Goal: Transaction & Acquisition: Purchase product/service

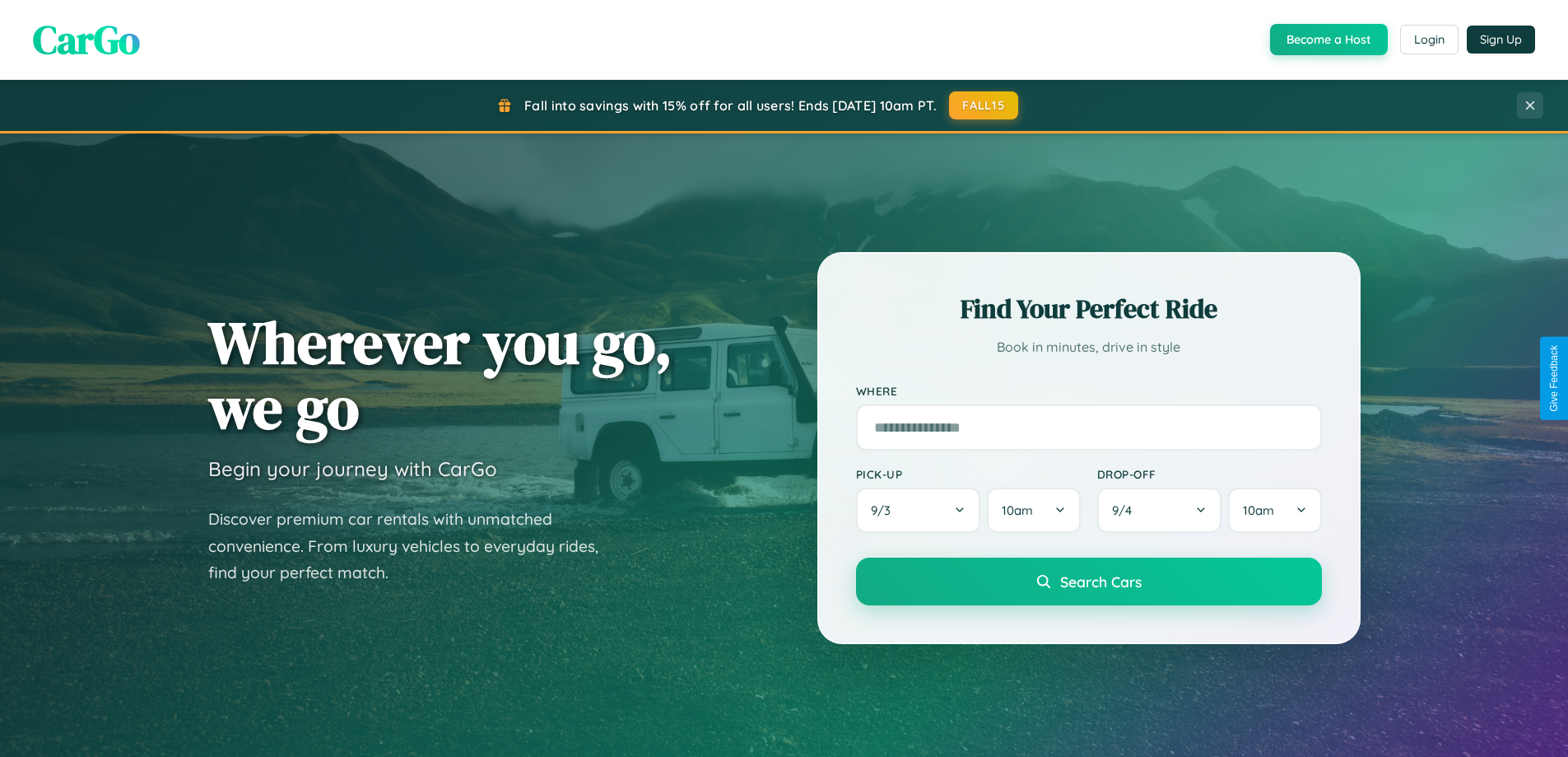
scroll to position [1133, 0]
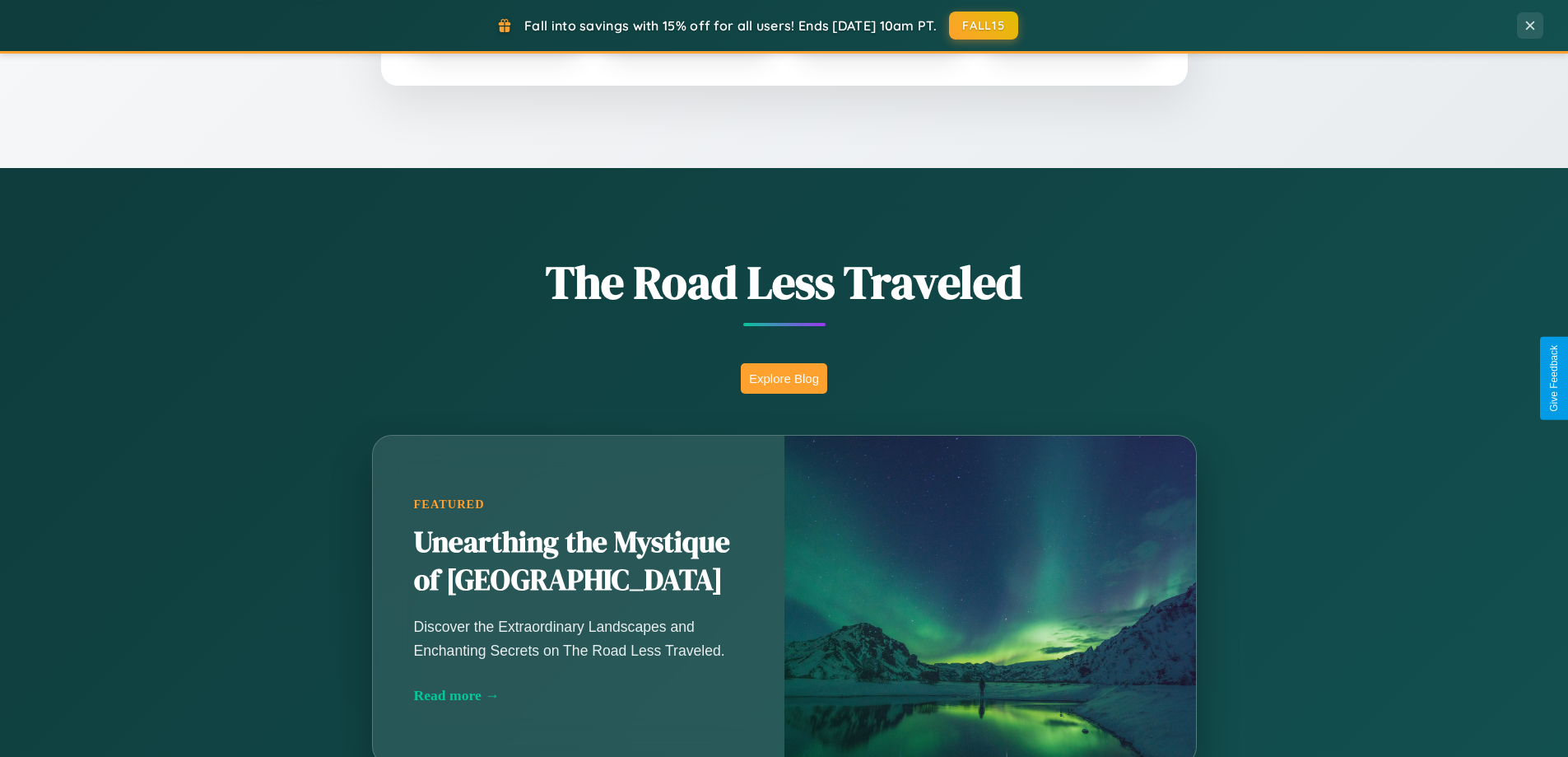
click at [783, 378] on button "Explore Blog" at bounding box center [784, 378] width 86 height 31
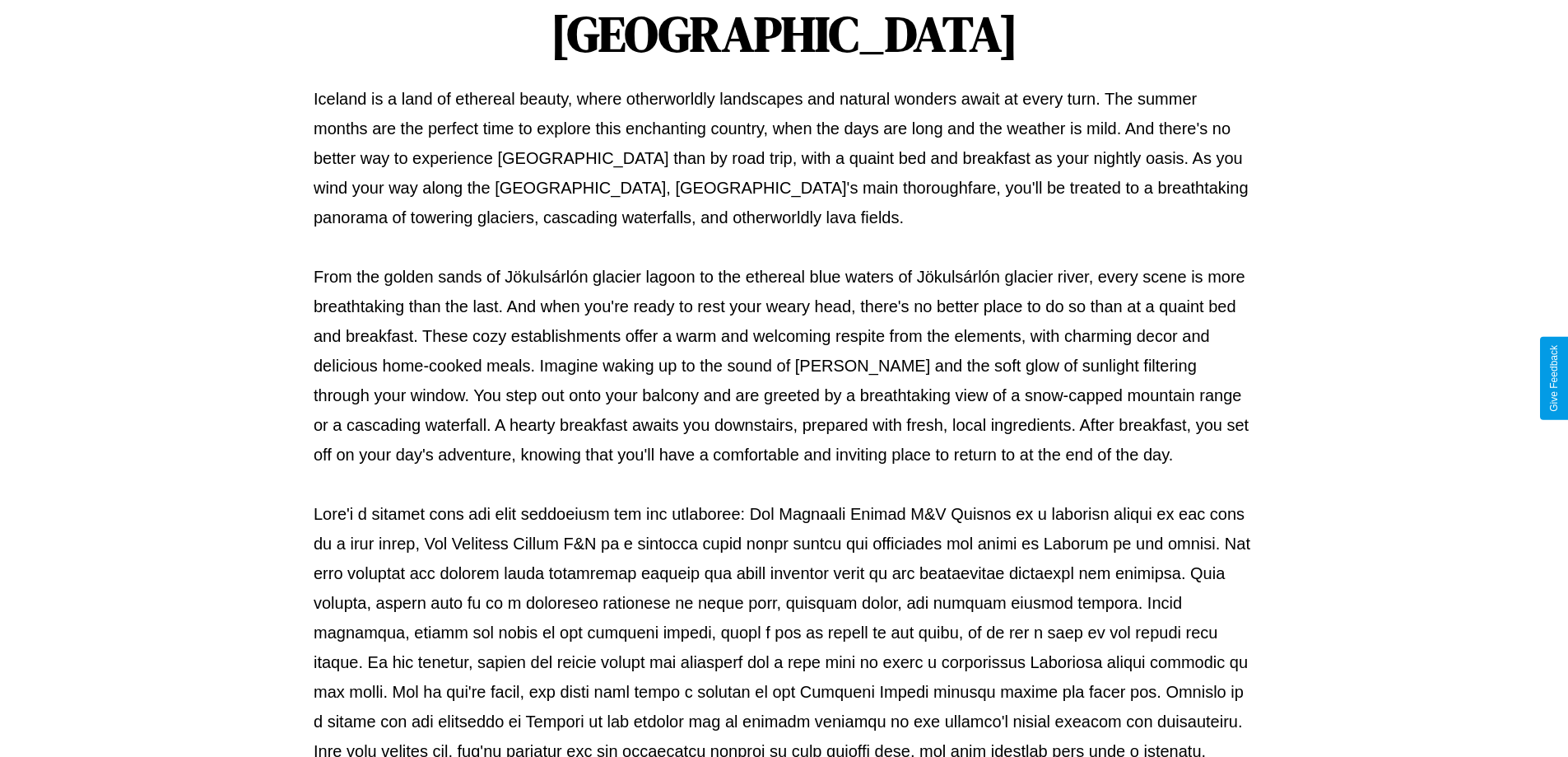
scroll to position [533, 0]
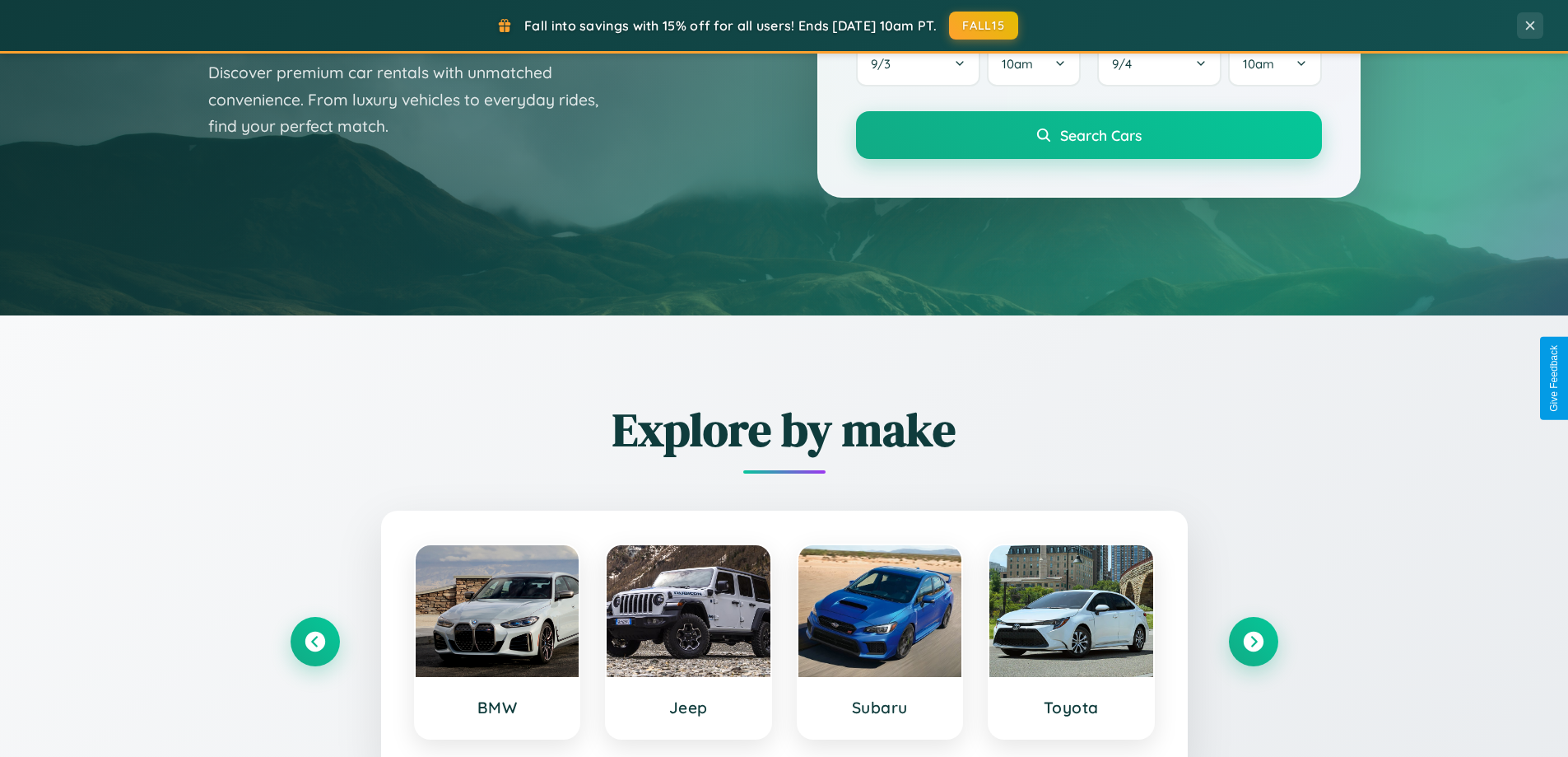
scroll to position [49, 0]
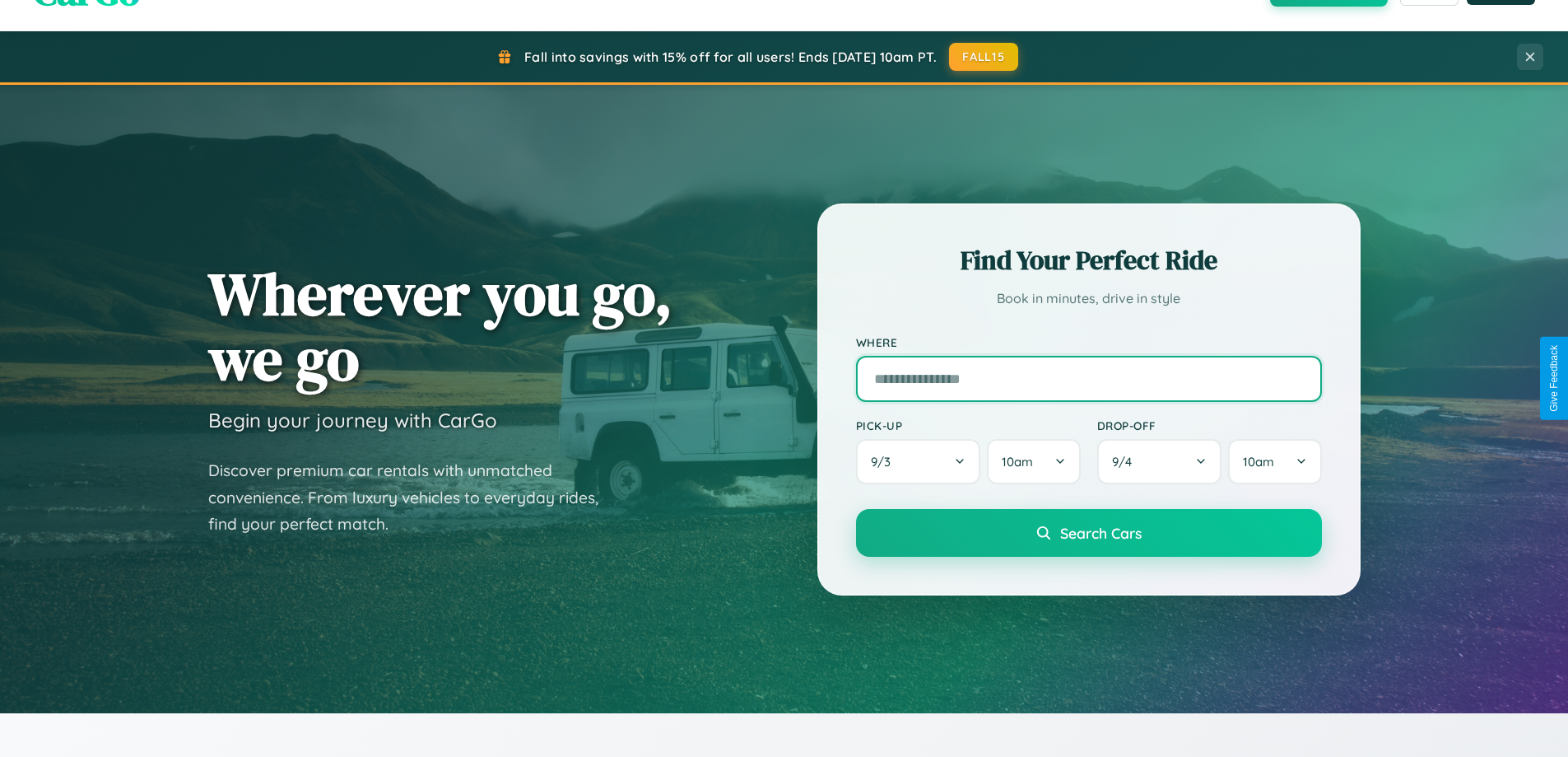
click at [1088, 378] on input "text" at bounding box center [1089, 378] width 466 height 46
type input "**********"
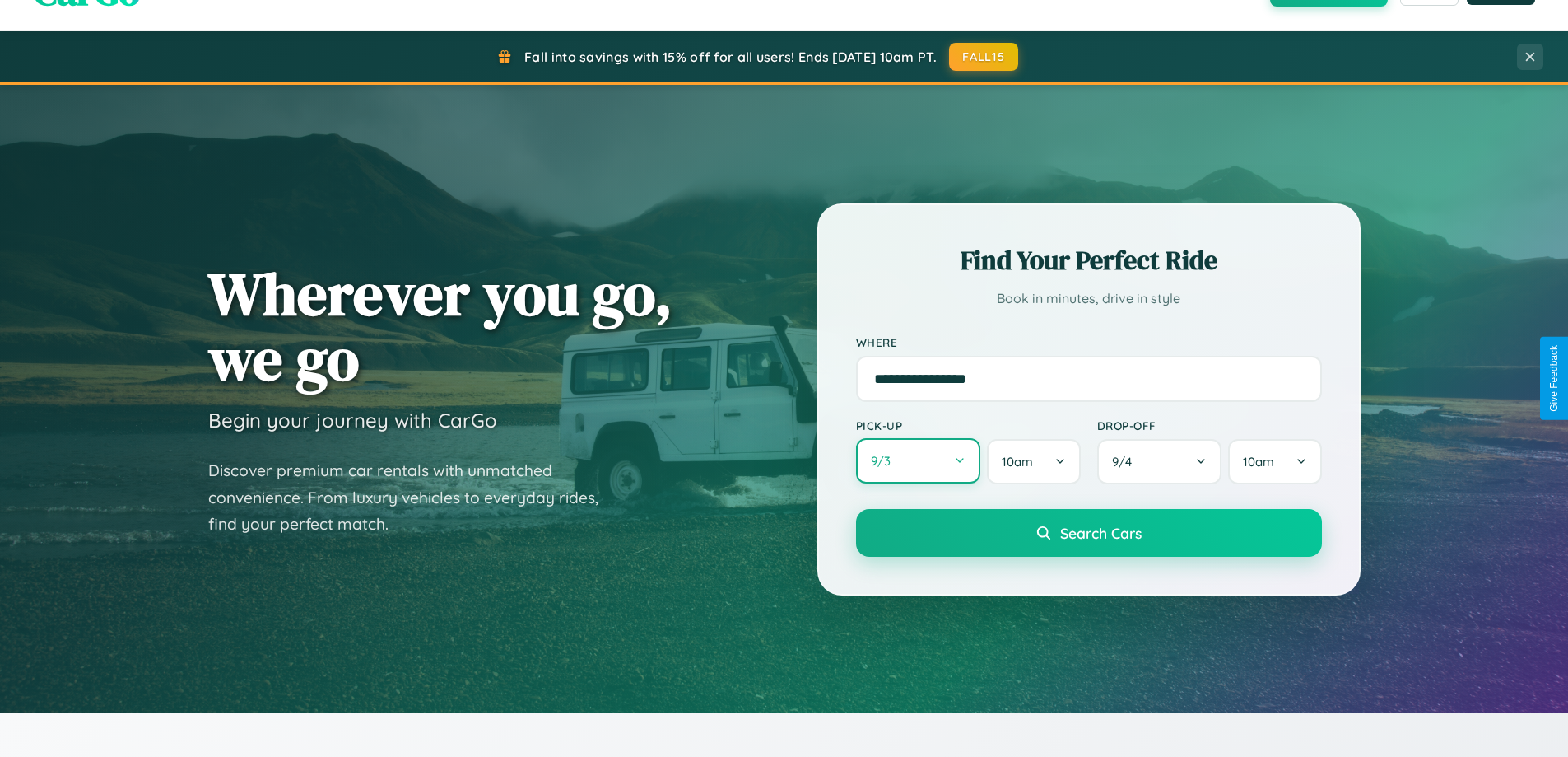
click at [918, 462] on button "9 / 3" at bounding box center [919, 460] width 125 height 45
select select "*"
select select "****"
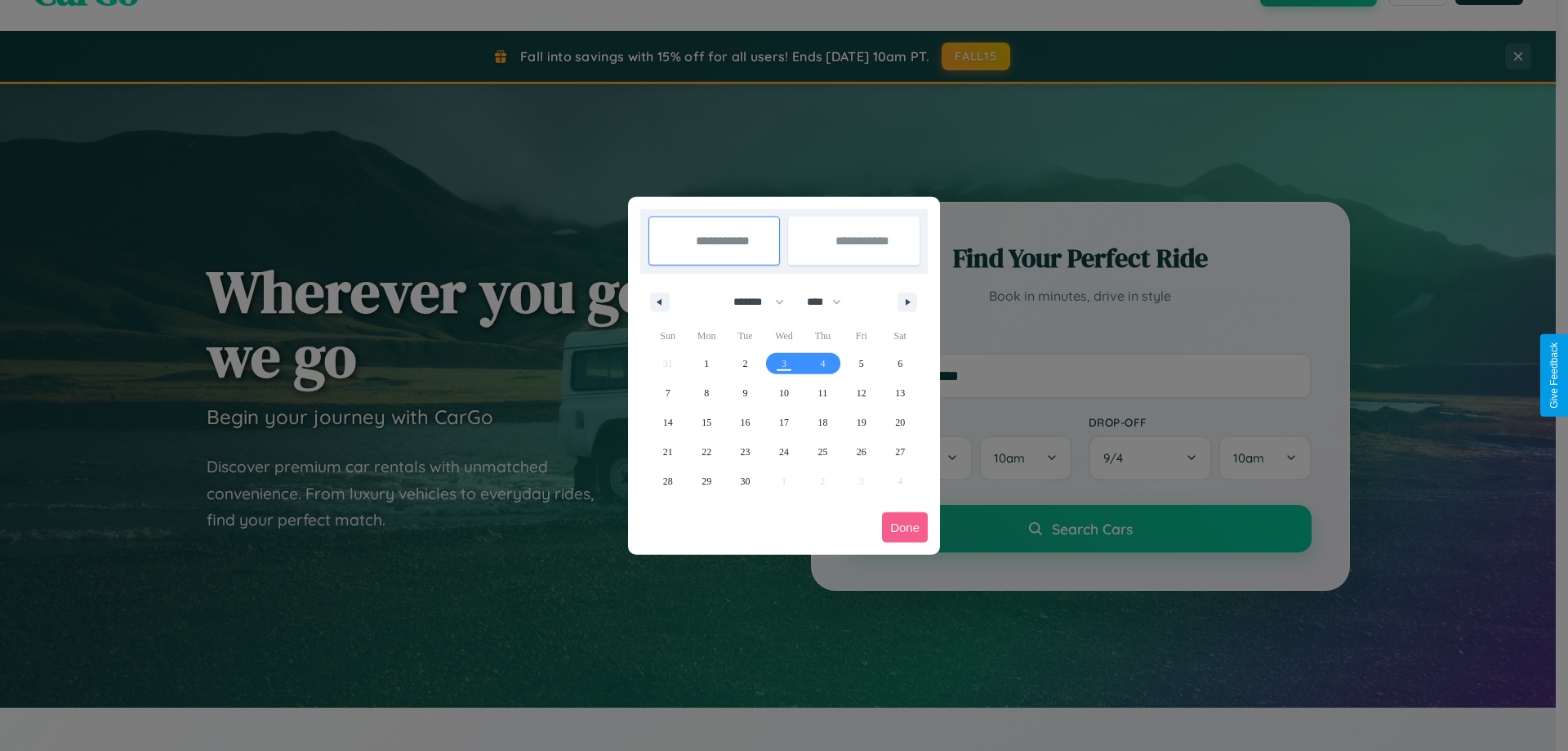
click at [752, 301] on select "******* ******** ***** ***** *** **** **** ****** ********* ******* ******** **…" at bounding box center [755, 301] width 69 height 27
select select "*"
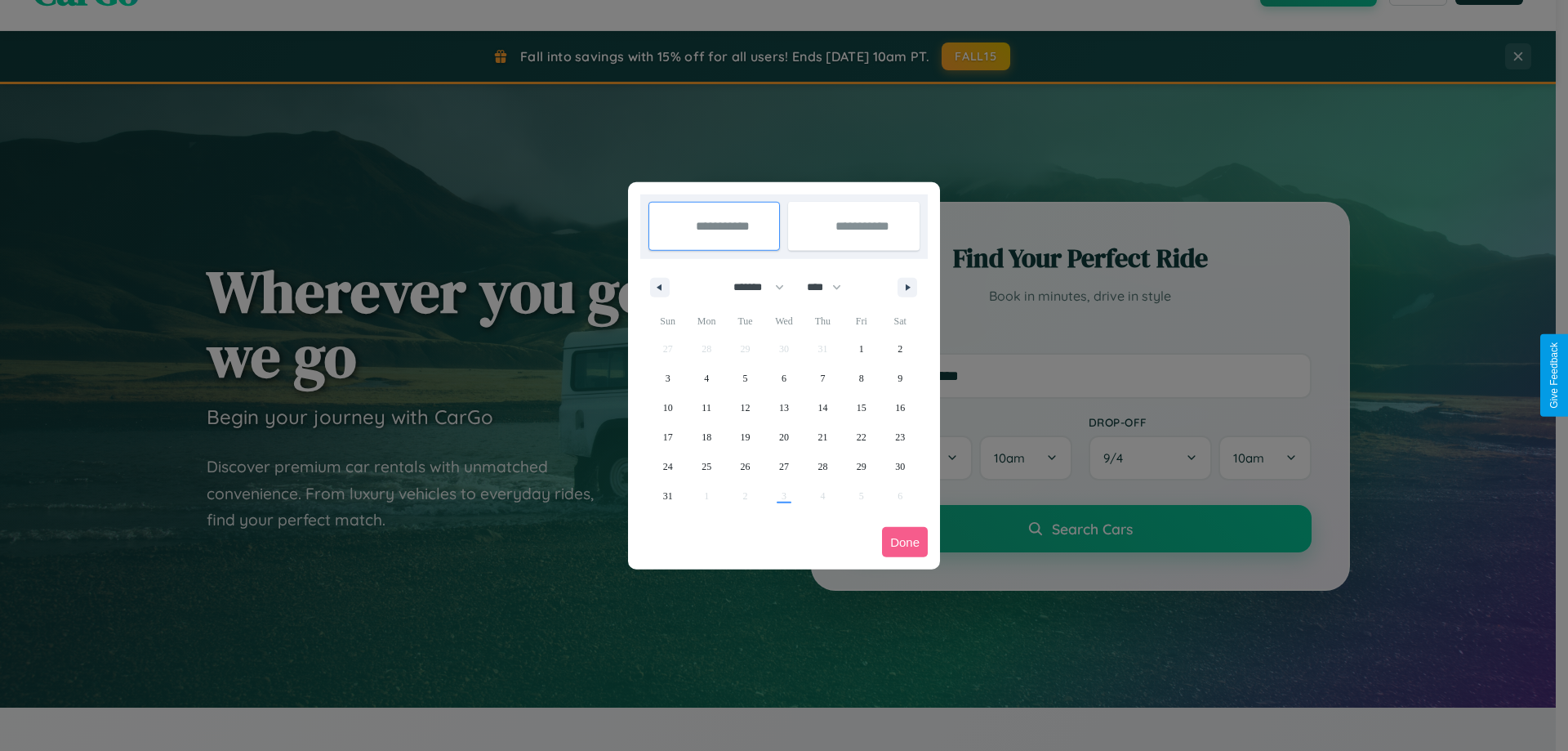
click at [831, 287] on select "**** **** **** **** **** **** **** **** **** **** **** **** **** **** **** ****…" at bounding box center [823, 287] width 49 height 27
select select "****"
click at [706, 407] on span "10" at bounding box center [706, 408] width 10 height 30
type input "**********"
click at [822, 436] on span "20" at bounding box center [822, 437] width 10 height 30
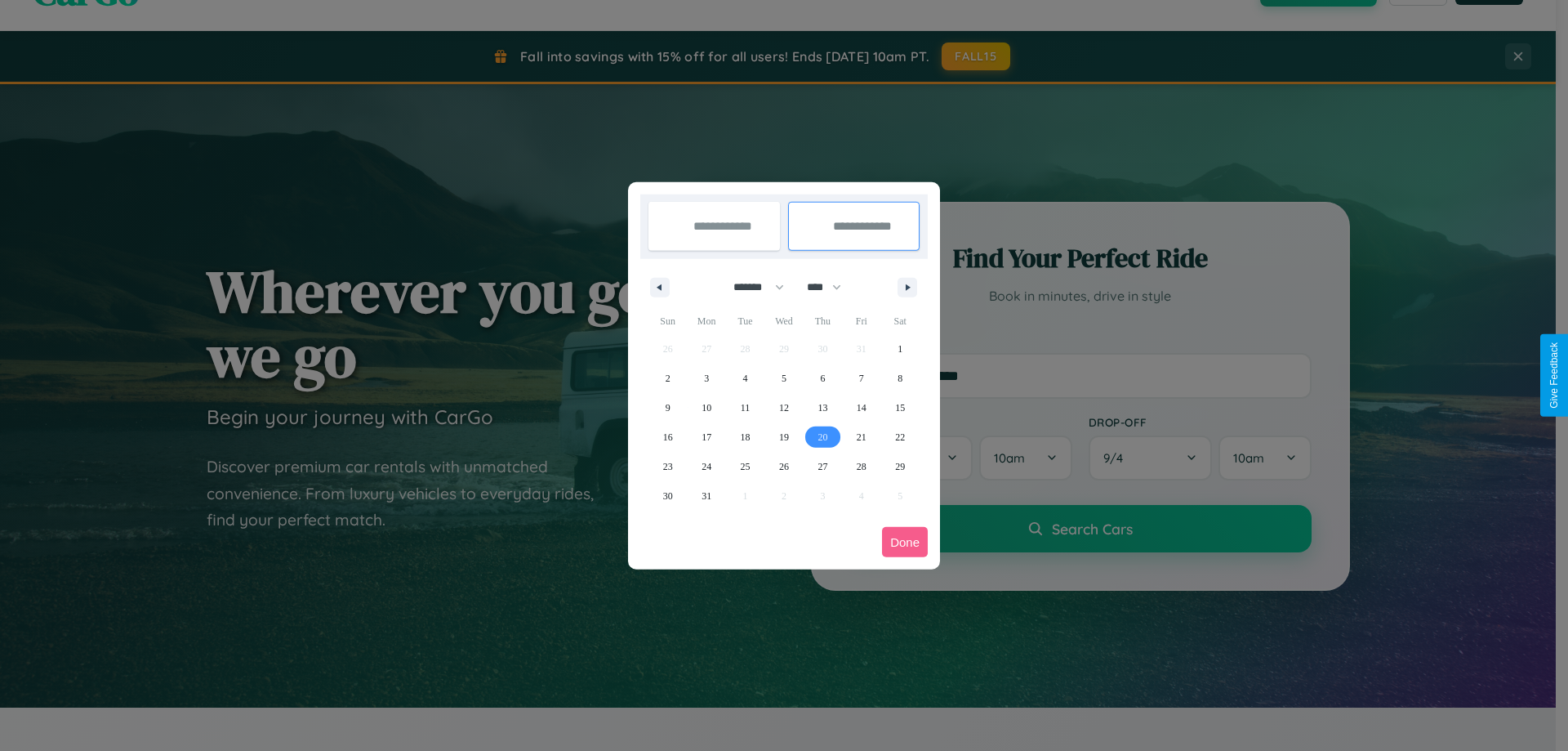
type input "**********"
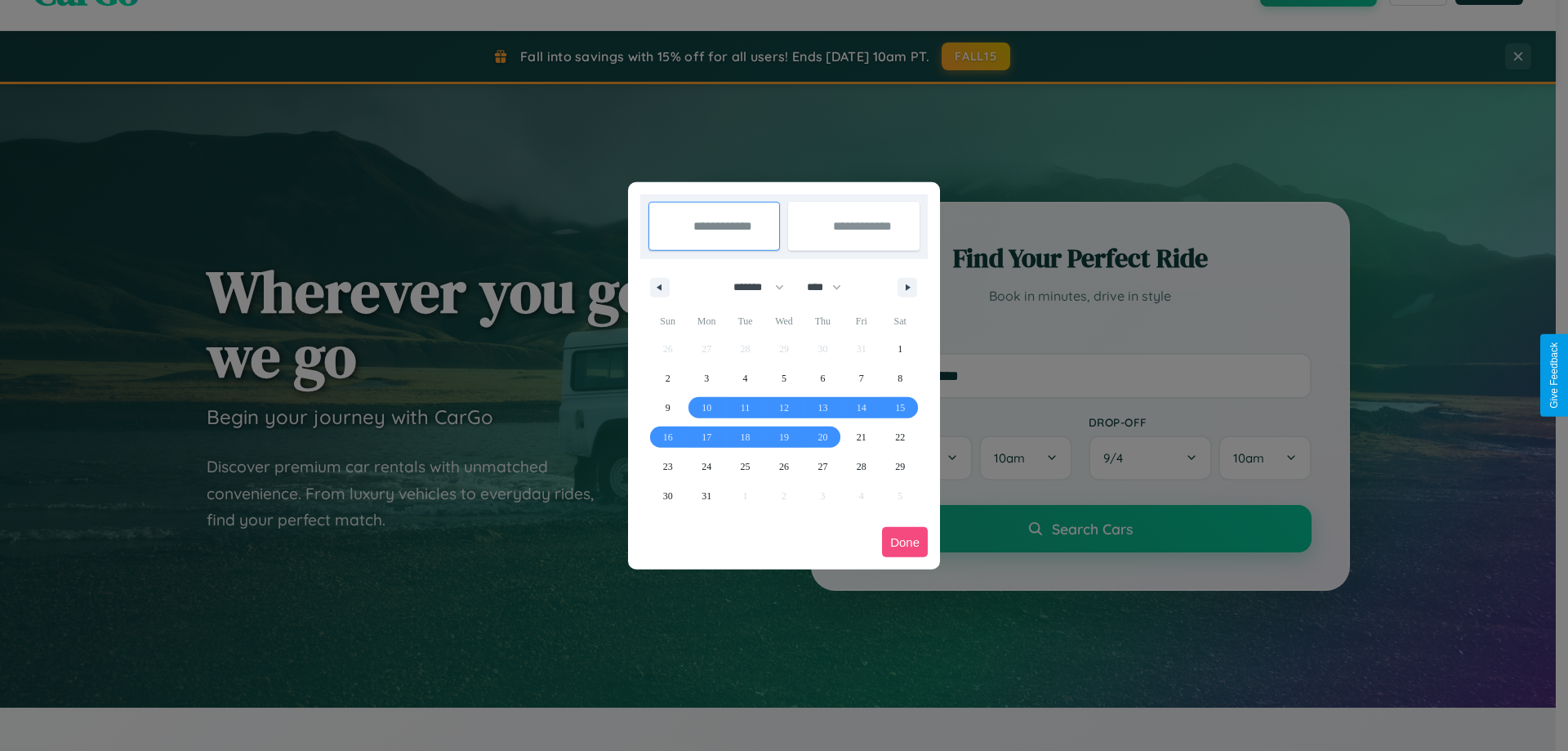
click at [905, 542] on button "Done" at bounding box center [905, 542] width 46 height 31
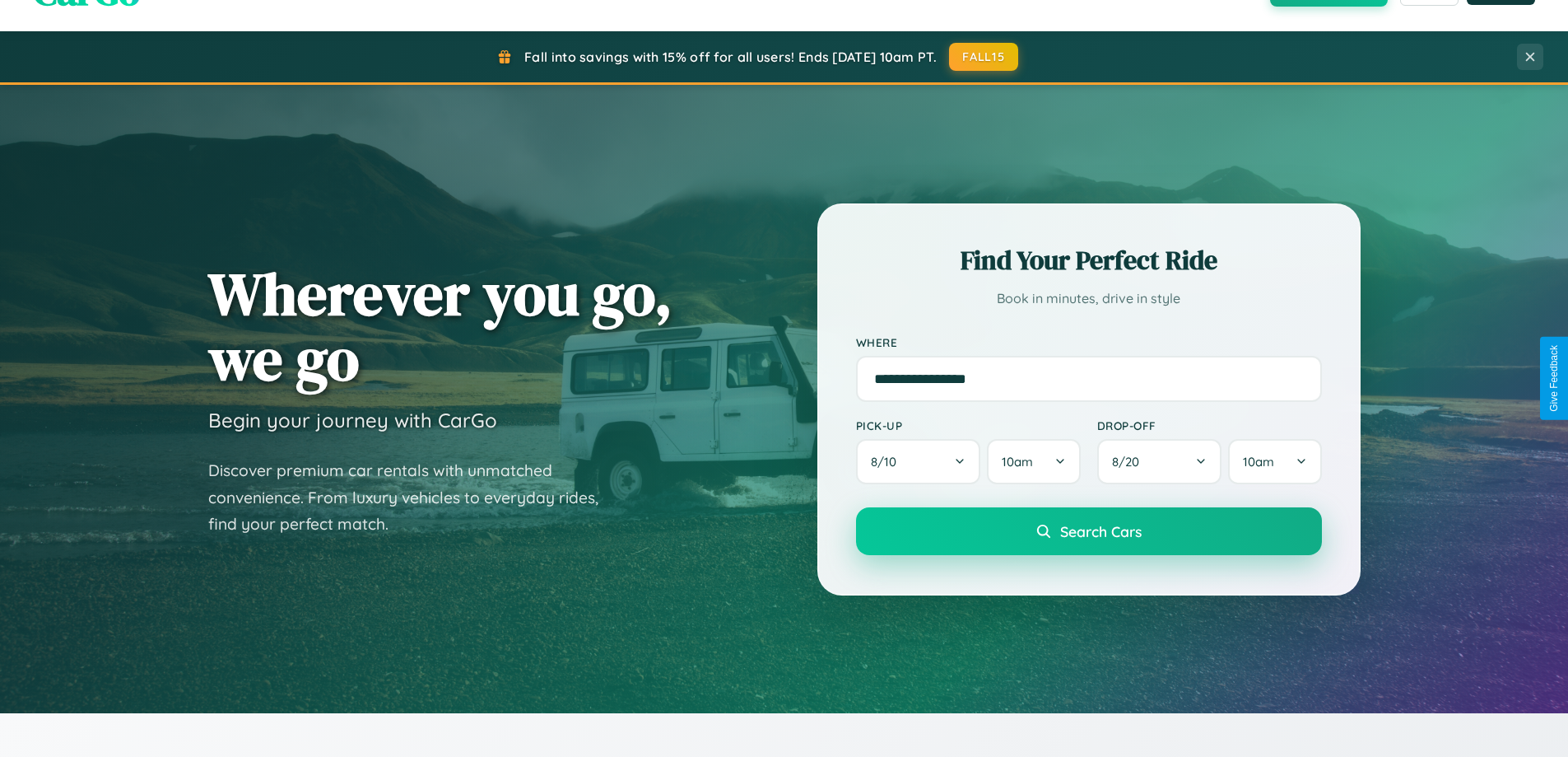
click at [1088, 531] on span "Search Cars" at bounding box center [1101, 531] width 81 height 19
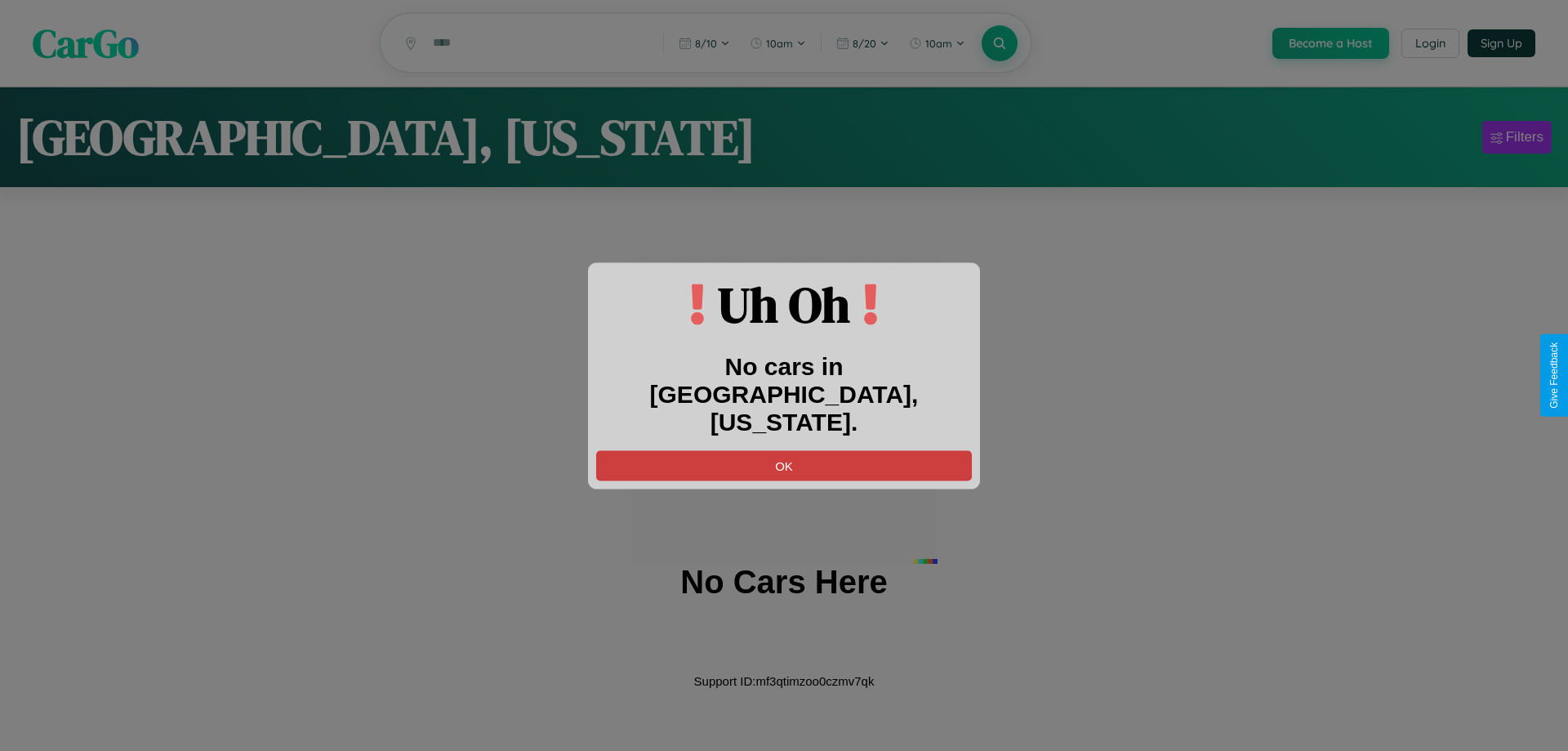
click at [784, 450] on button "OK" at bounding box center [783, 465] width 375 height 31
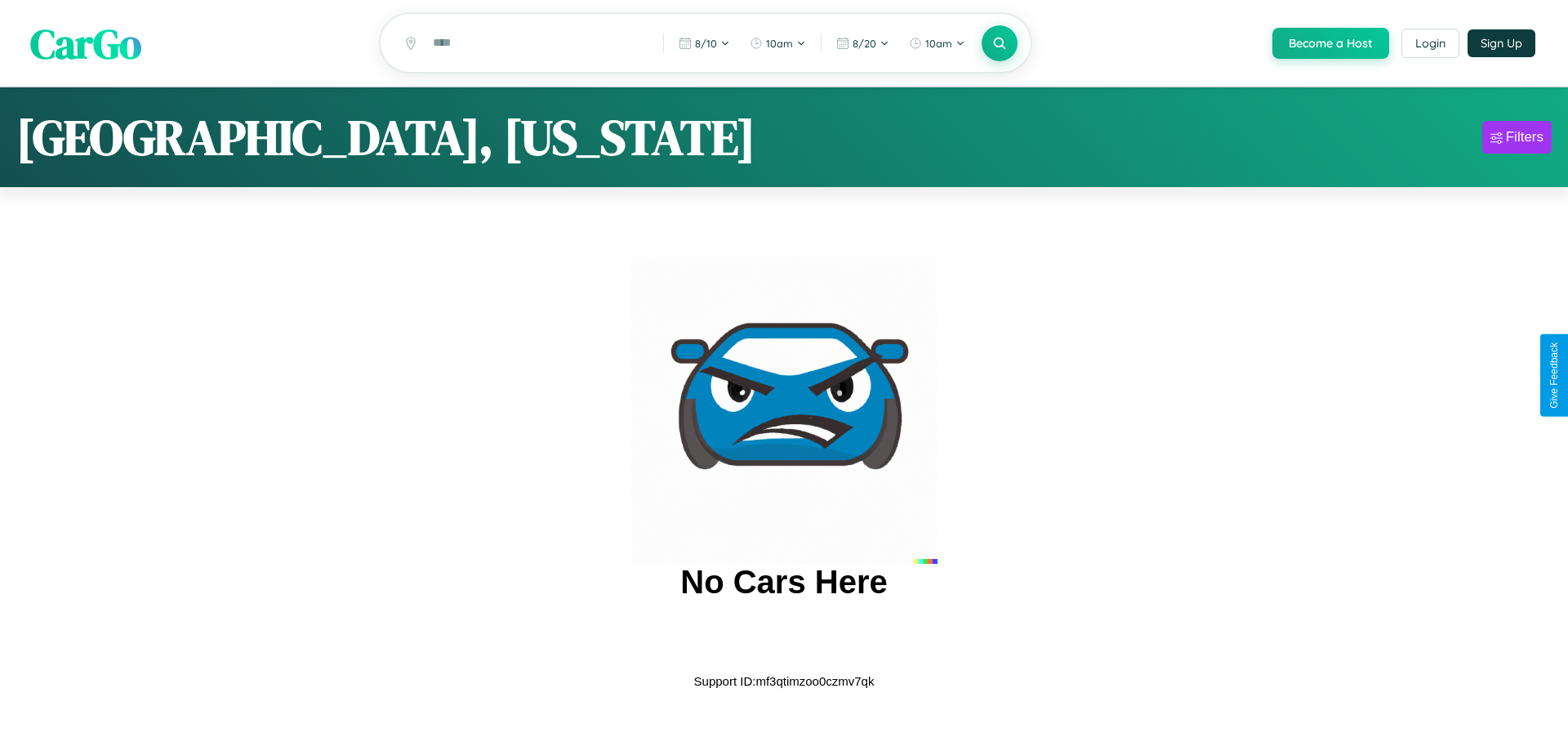
click at [86, 44] on span "CarGo" at bounding box center [86, 43] width 111 height 56
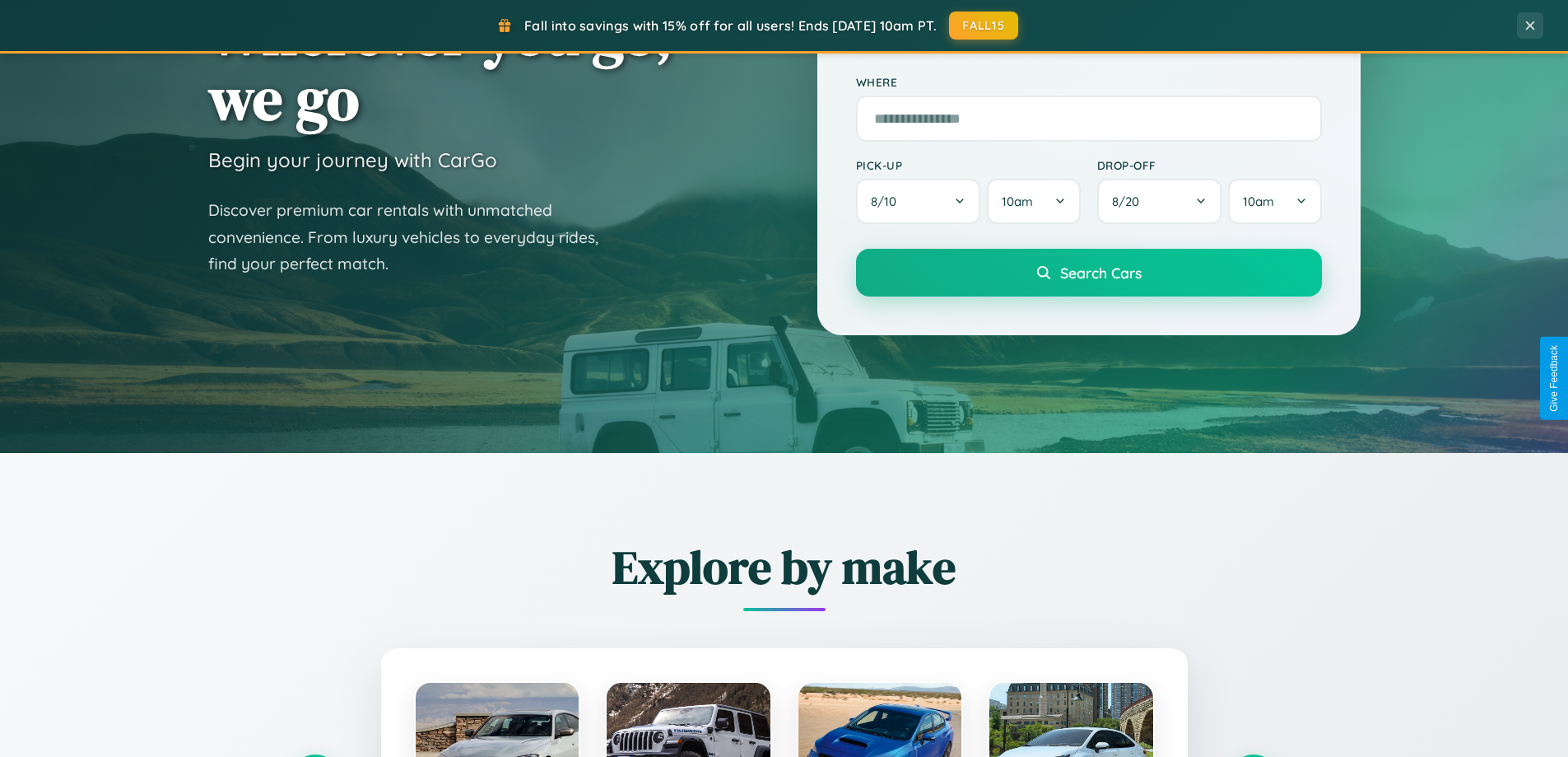
scroll to position [2645, 0]
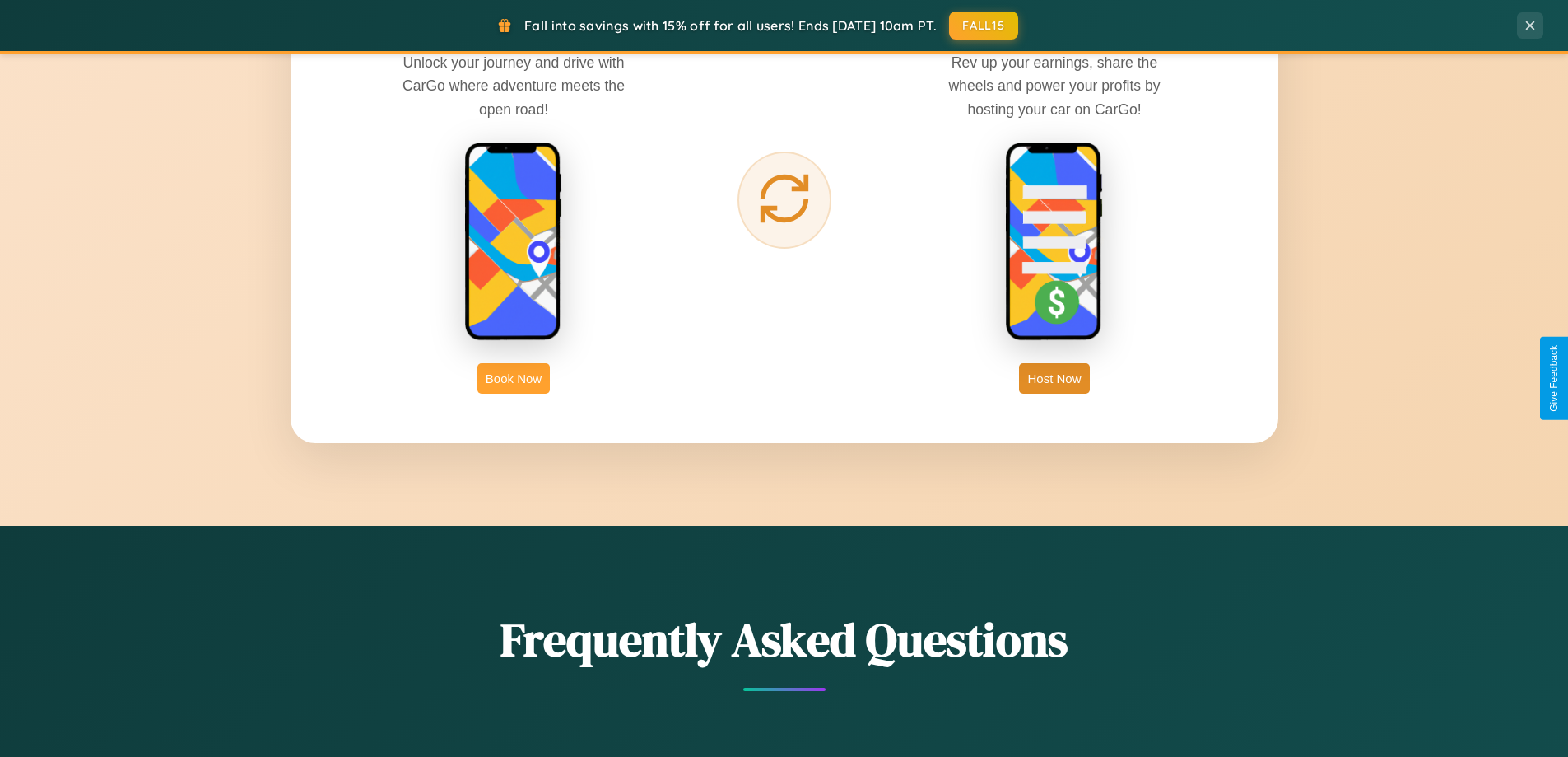
click at [513, 378] on button "Book Now" at bounding box center [513, 378] width 72 height 31
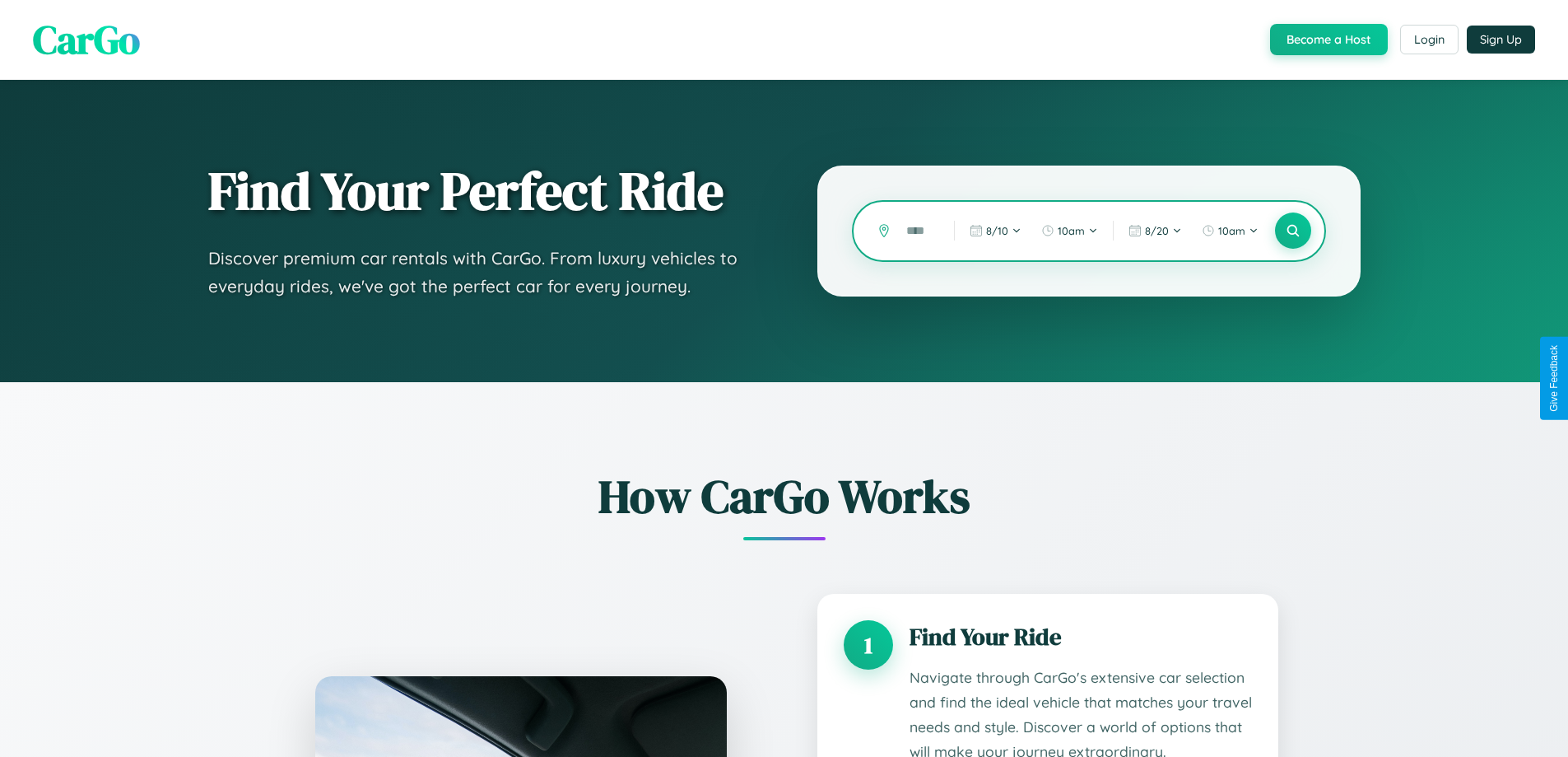
click at [918, 230] on input "text" at bounding box center [917, 230] width 40 height 29
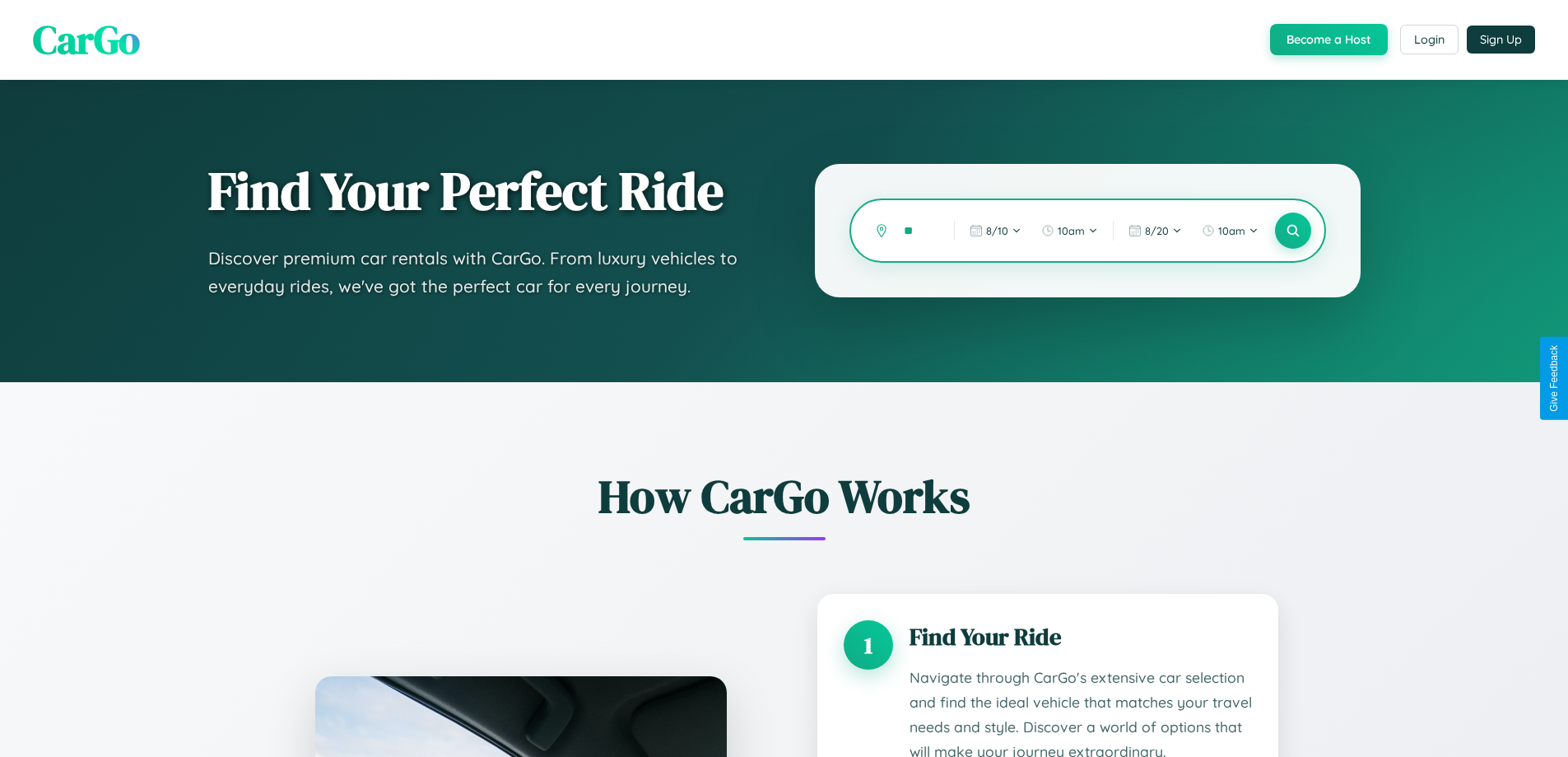
type input "*"
type input "******"
click at [1292, 230] on icon at bounding box center [1293, 231] width 16 height 16
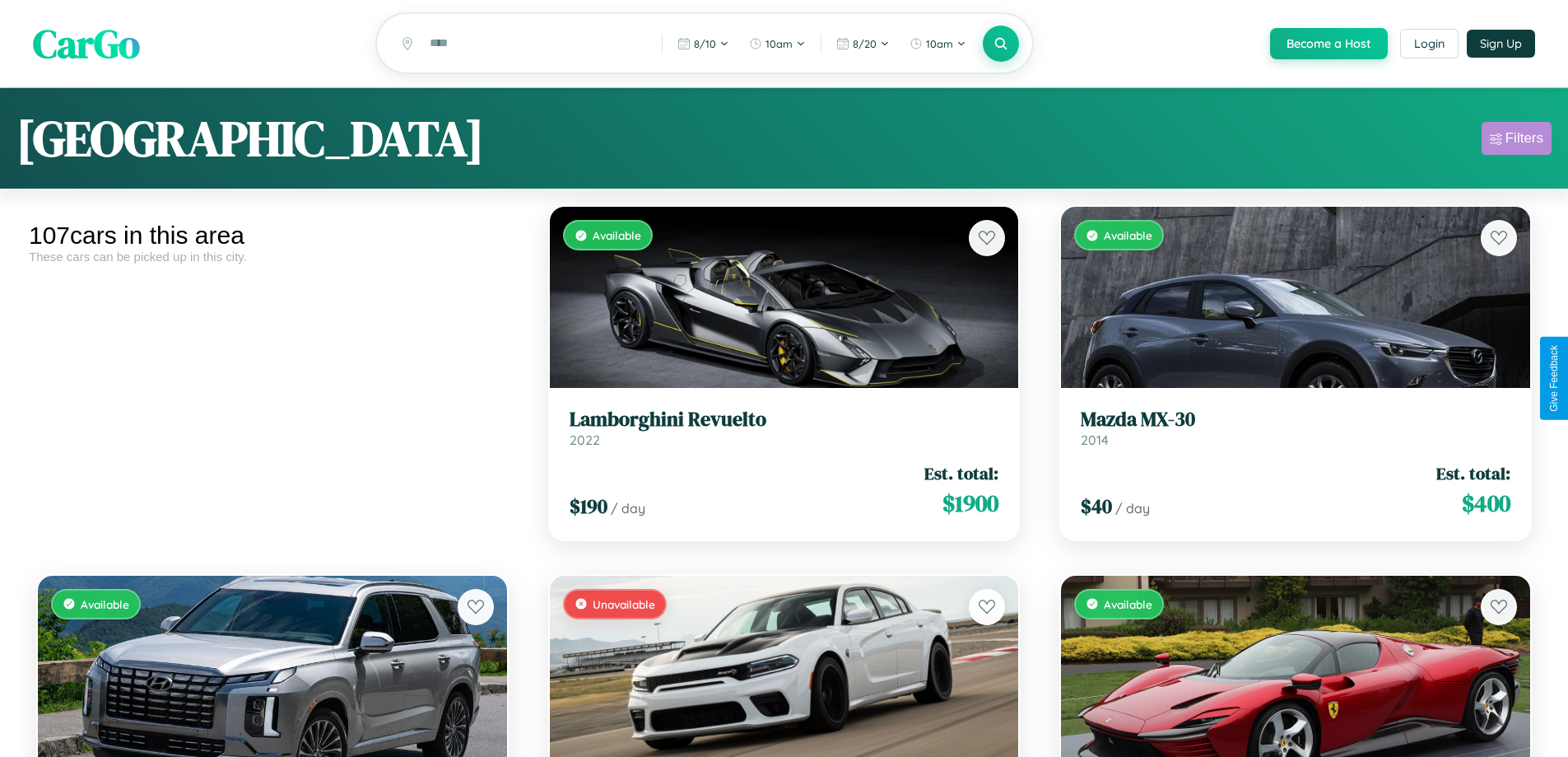
click at [1516, 141] on div "Filters" at bounding box center [1524, 138] width 38 height 17
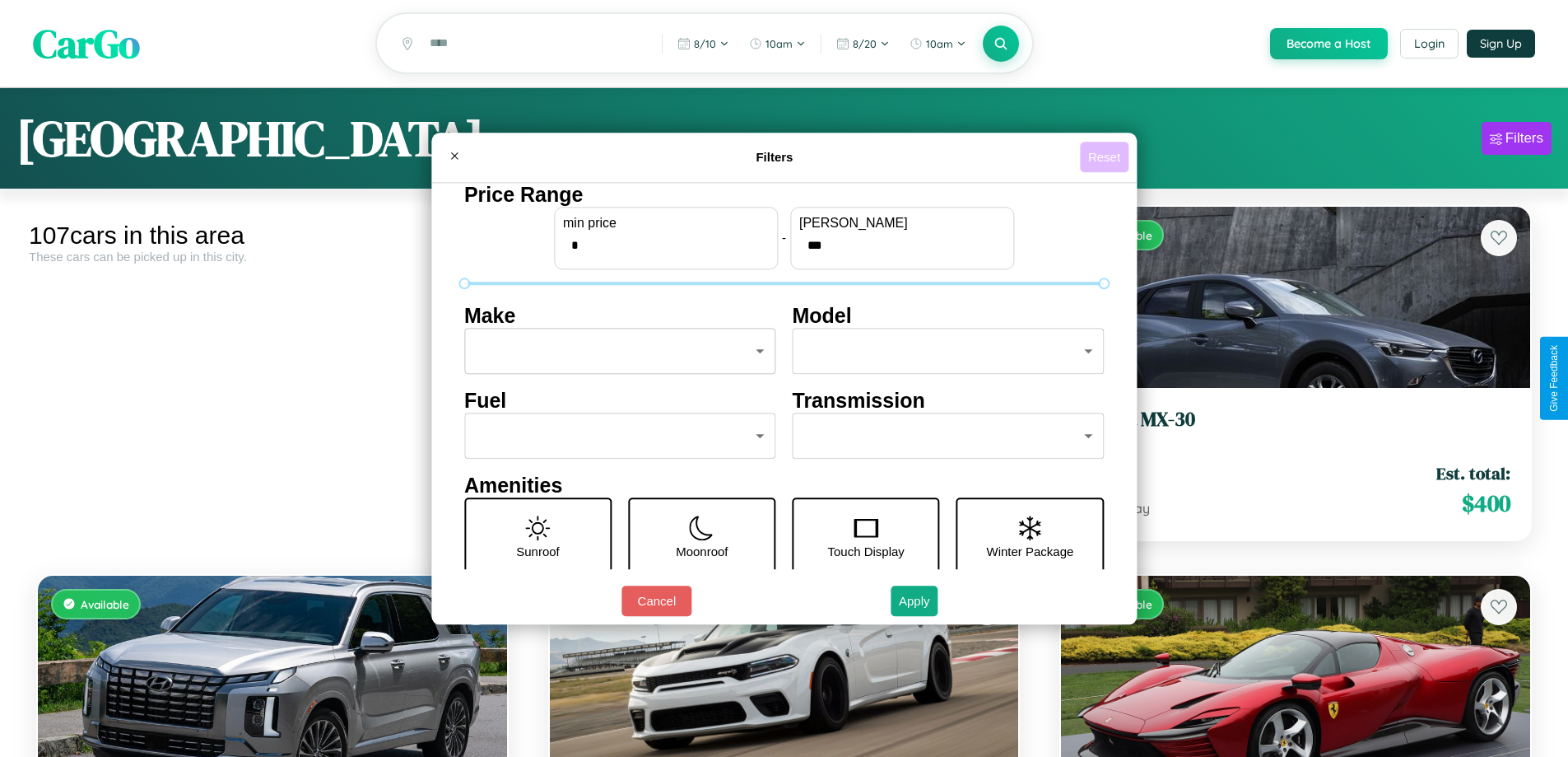
click at [1106, 156] on button "Reset" at bounding box center [1103, 157] width 49 height 31
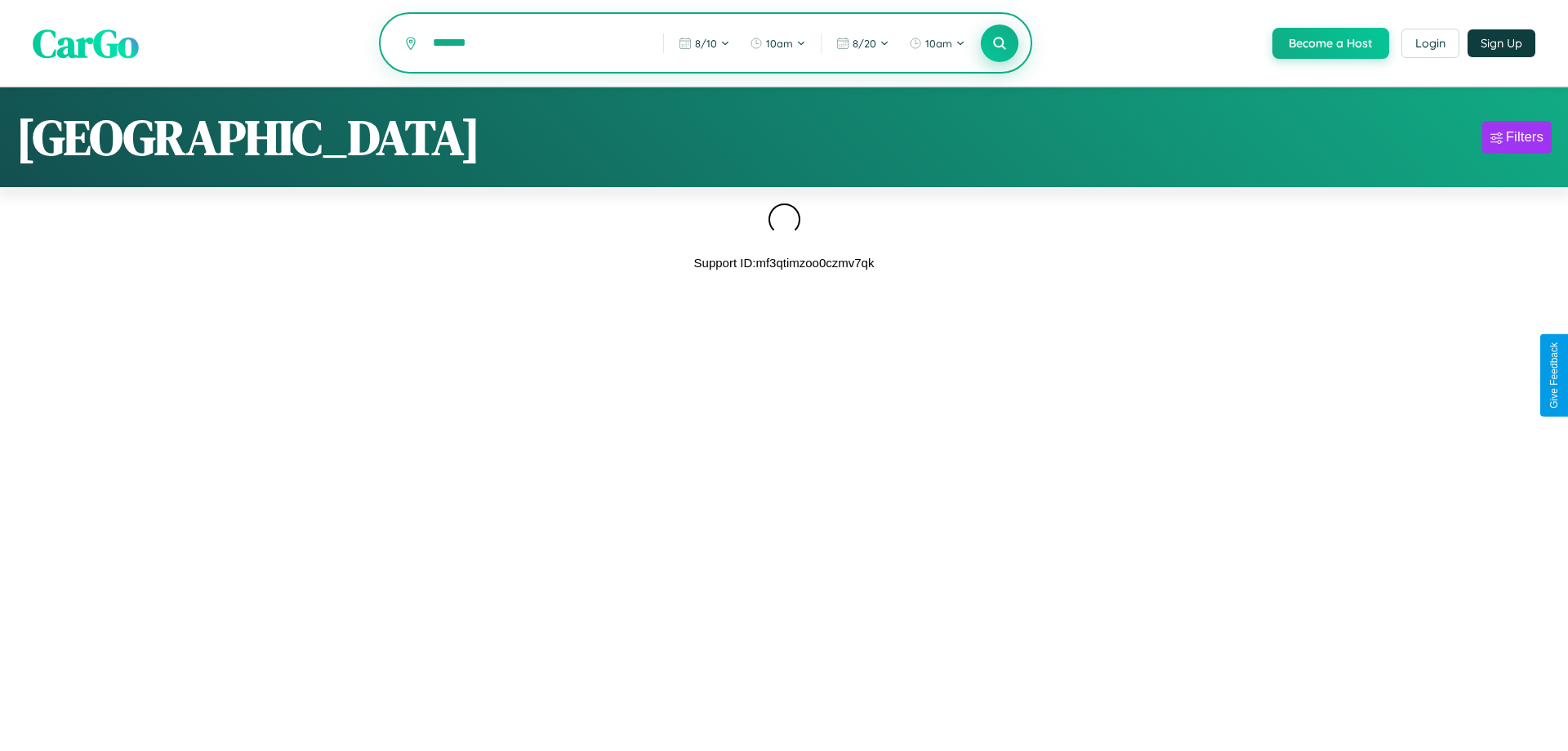
type input "*******"
click at [998, 44] on icon at bounding box center [999, 43] width 16 height 16
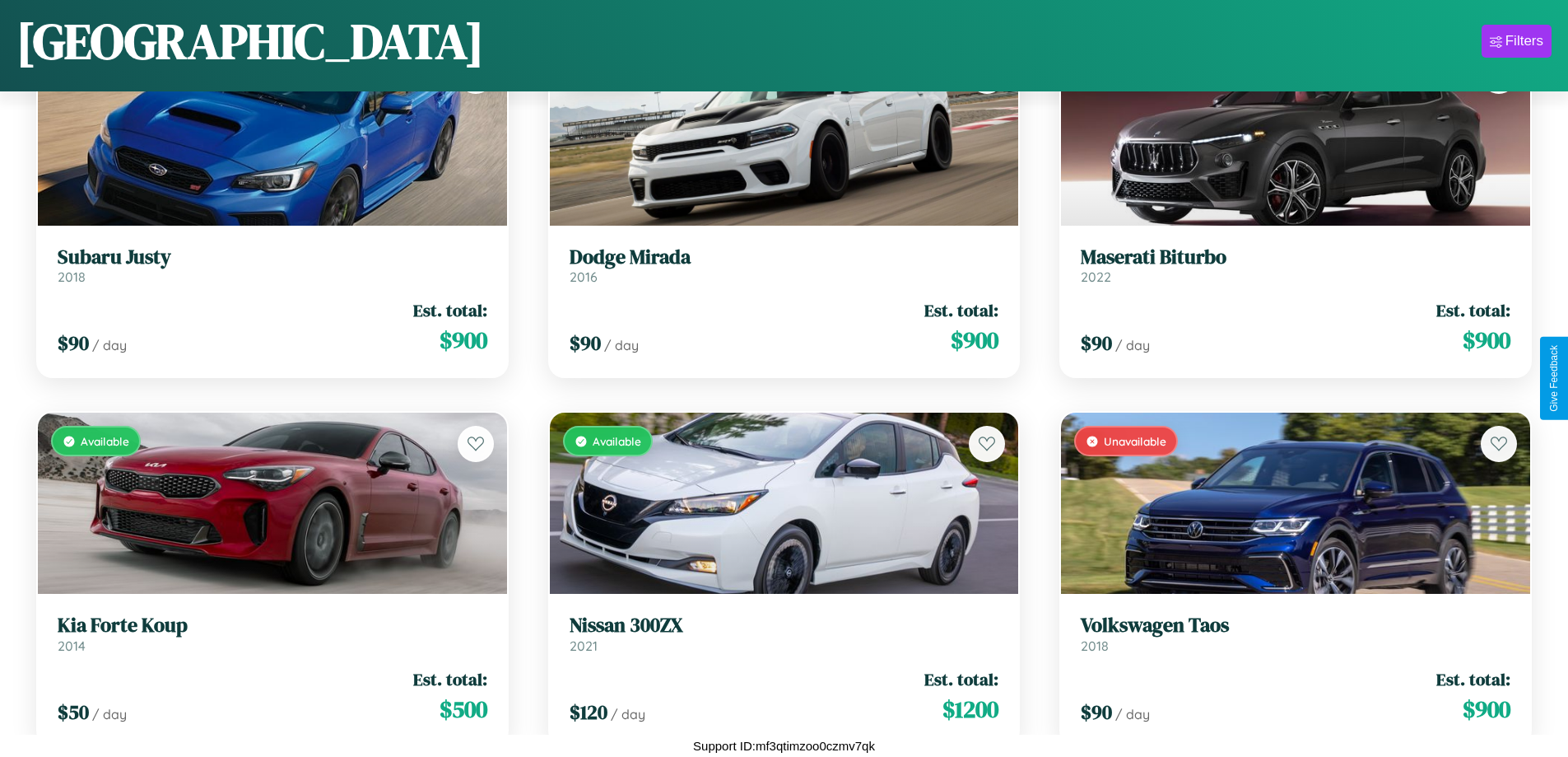
scroll to position [6868, 0]
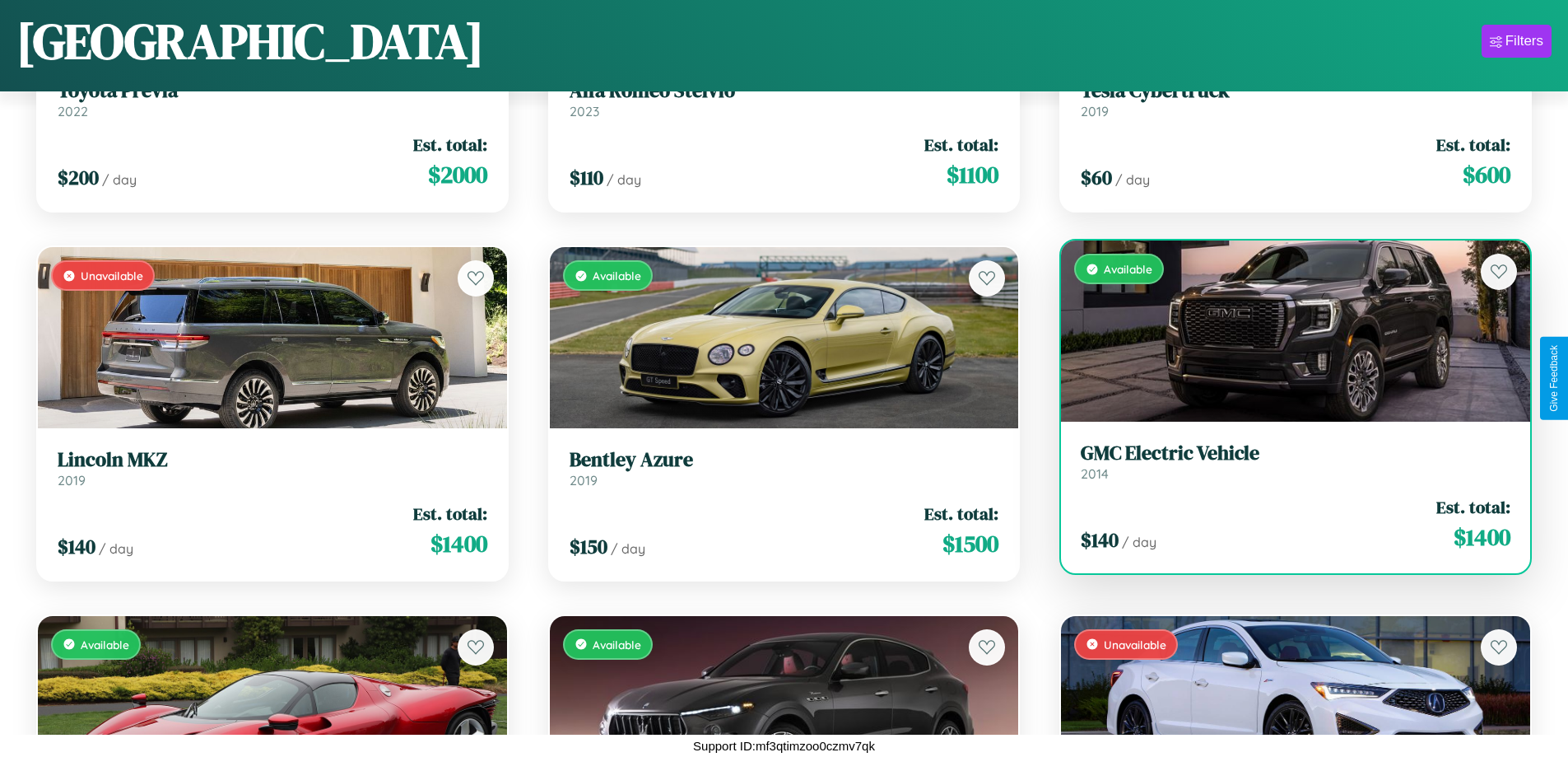
click at [1285, 331] on div "Available" at bounding box center [1295, 330] width 469 height 181
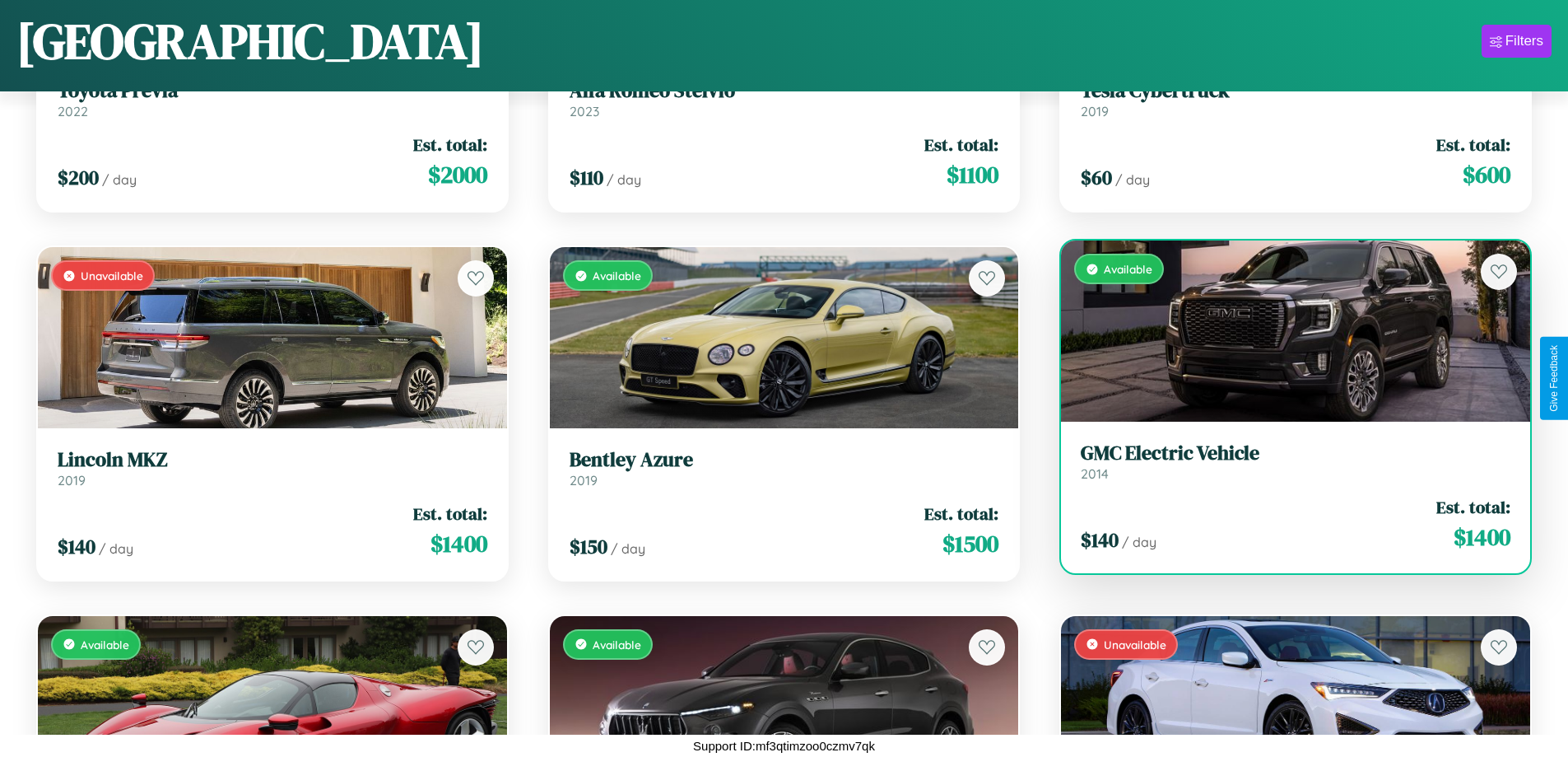
click at [1285, 331] on div "Available" at bounding box center [1295, 330] width 469 height 181
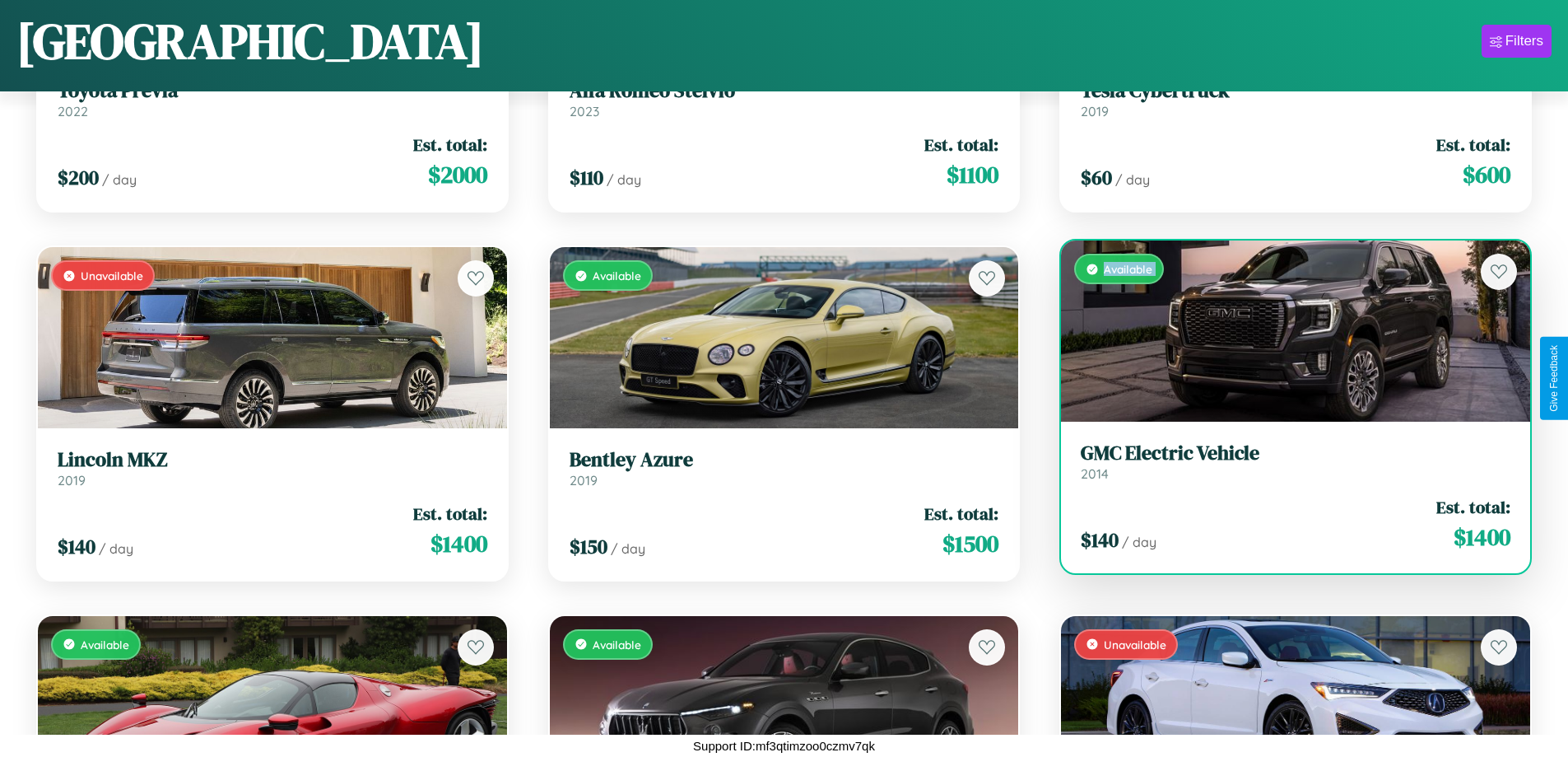
click at [1285, 331] on div "Available" at bounding box center [1295, 330] width 469 height 181
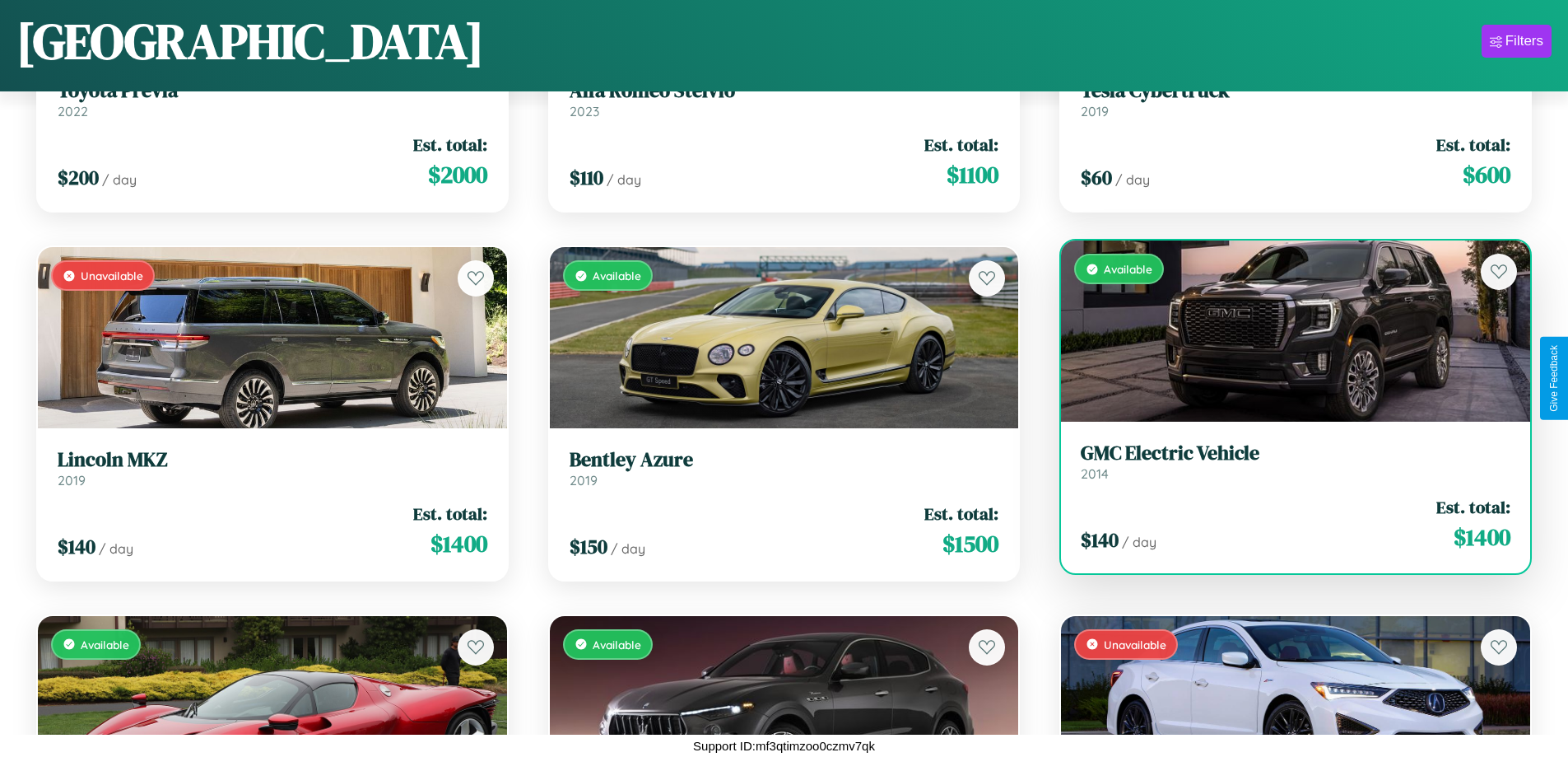
click at [1285, 331] on div "Available" at bounding box center [1295, 330] width 469 height 181
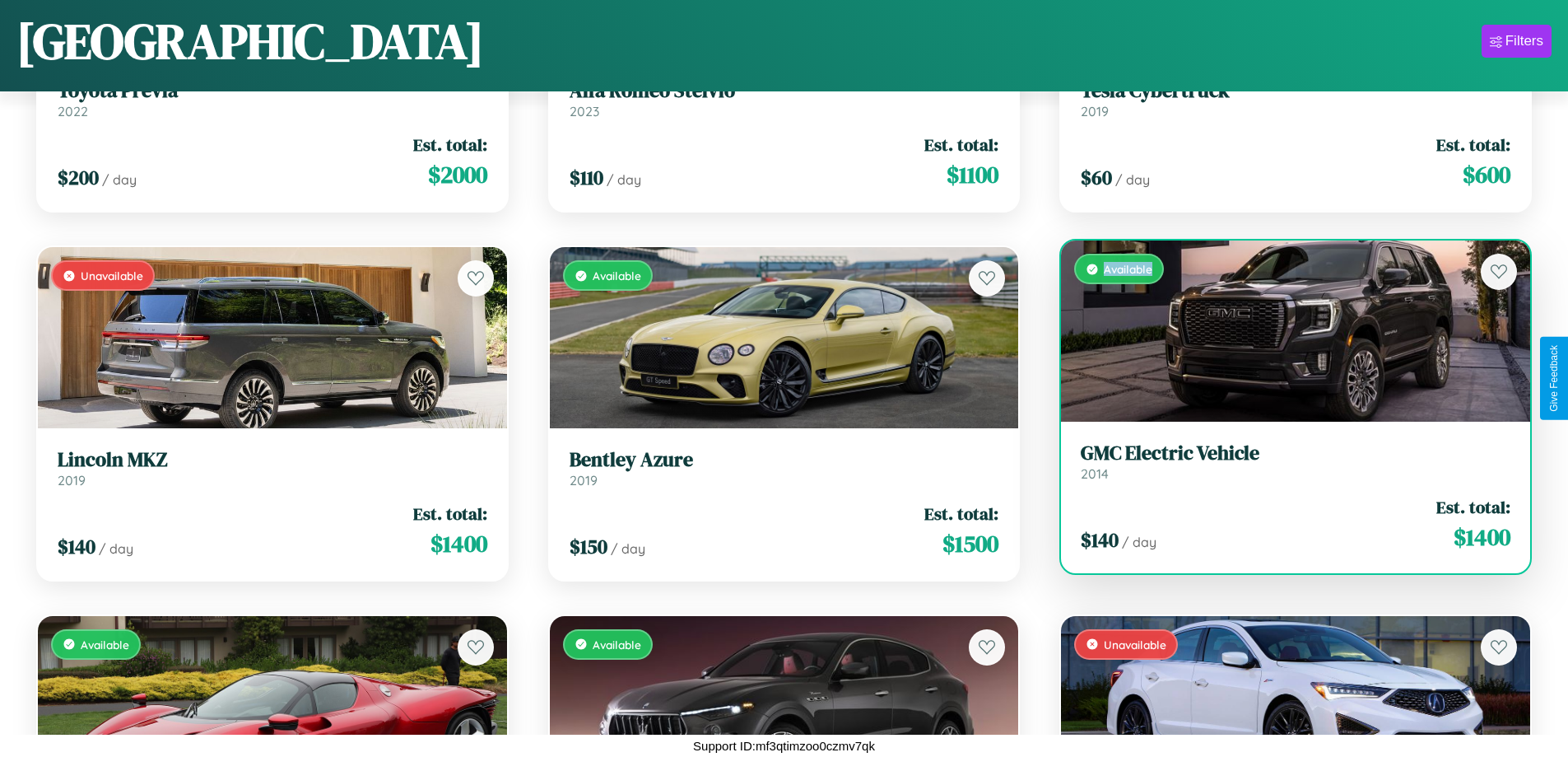
click at [1285, 331] on div "Available" at bounding box center [1295, 330] width 469 height 181
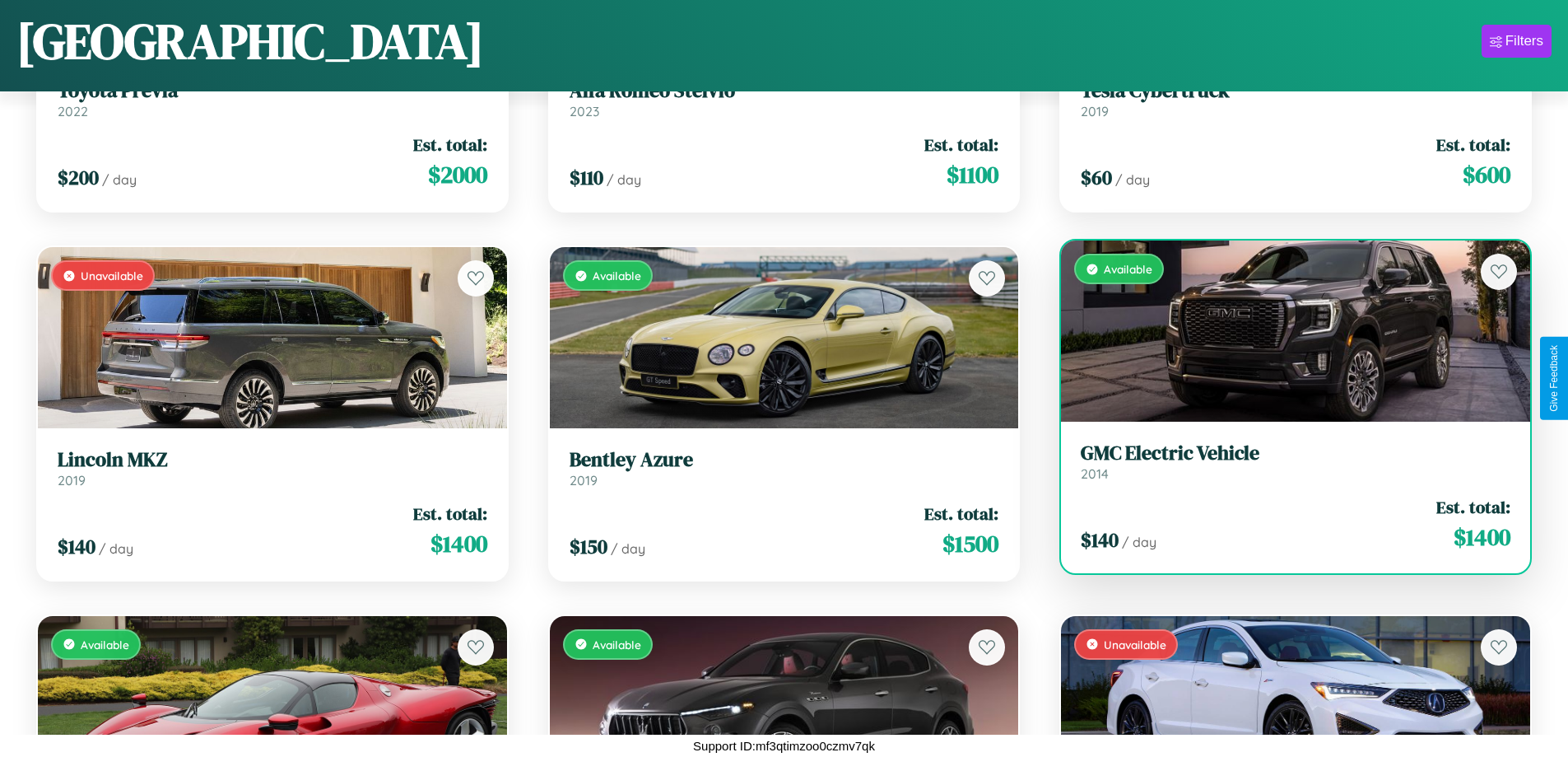
click at [1285, 461] on h3 "GMC Electric Vehicle" at bounding box center [1295, 453] width 429 height 24
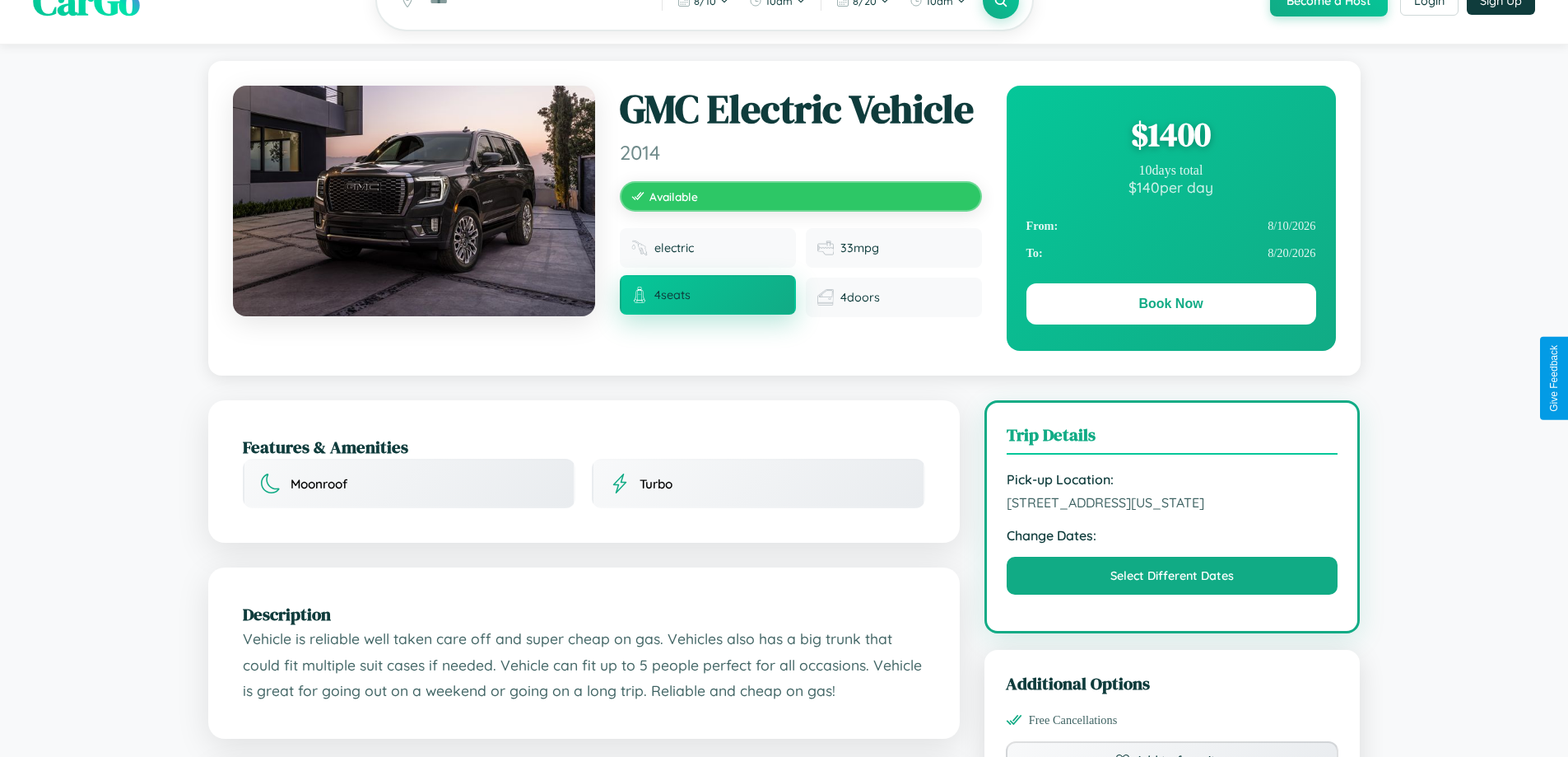
scroll to position [178, 0]
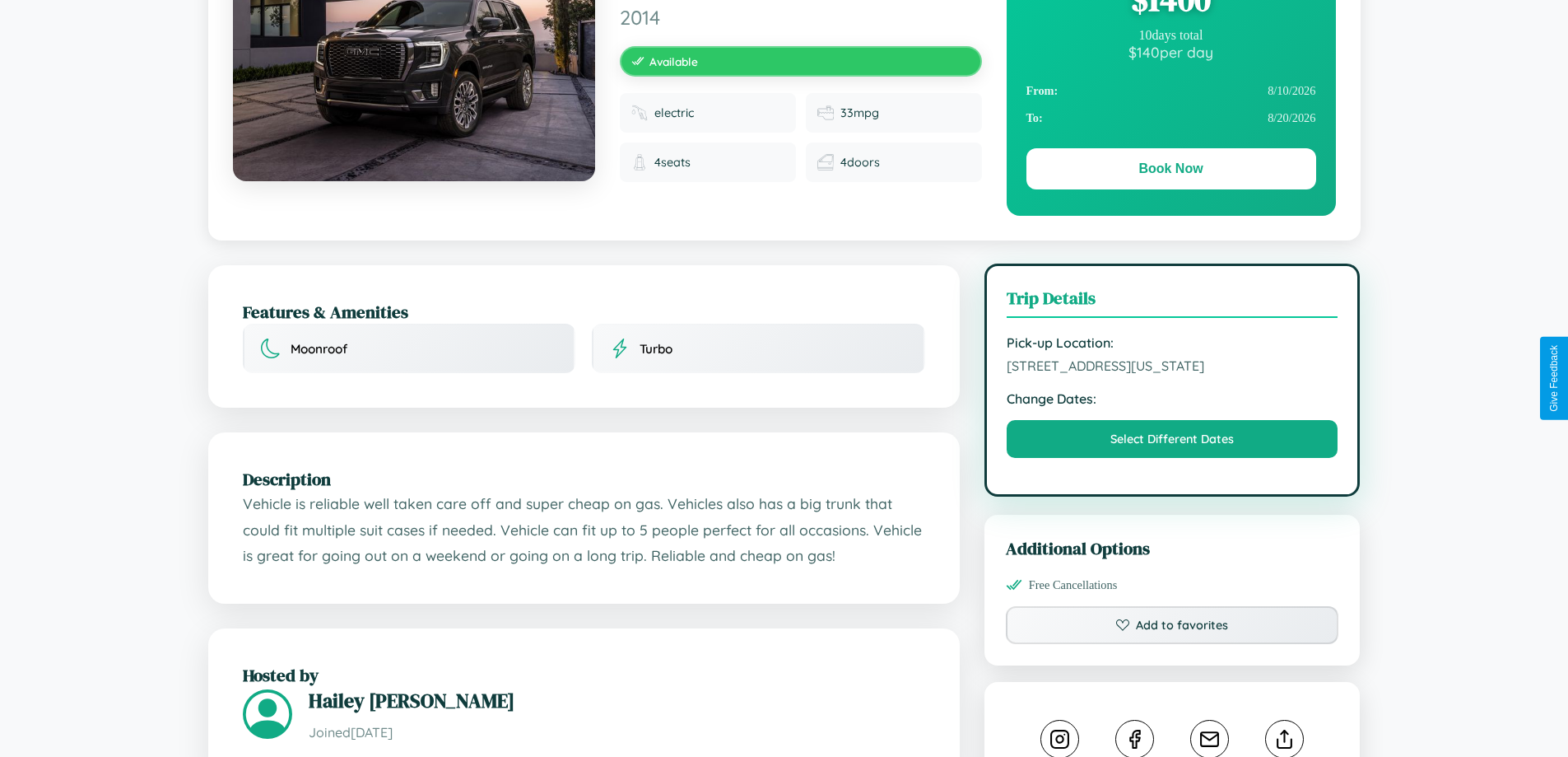
click at [1172, 374] on span "[STREET_ADDRESS][US_STATE]" at bounding box center [1172, 365] width 332 height 17
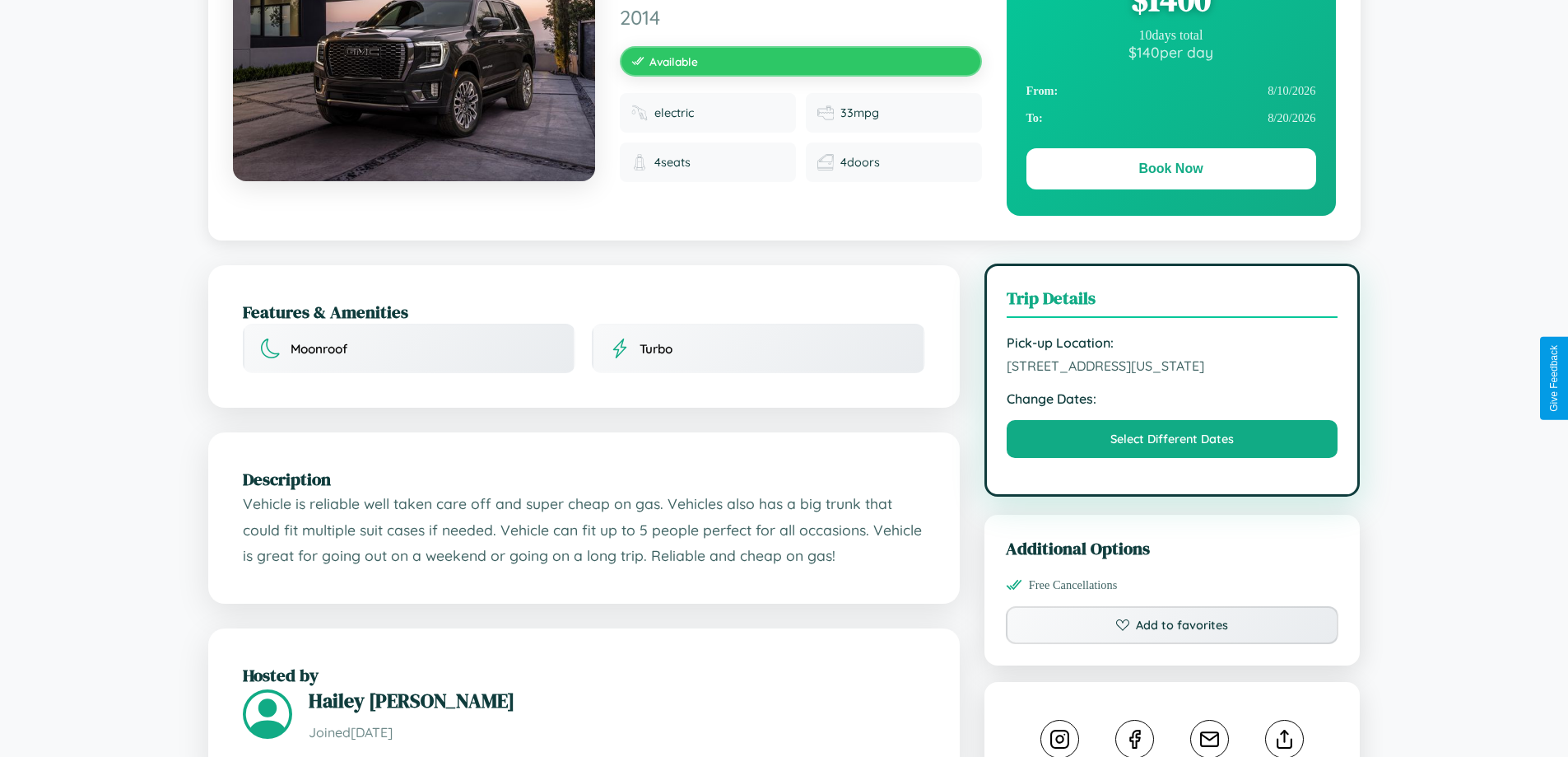
click at [1172, 374] on span "[STREET_ADDRESS][US_STATE]" at bounding box center [1172, 365] width 332 height 17
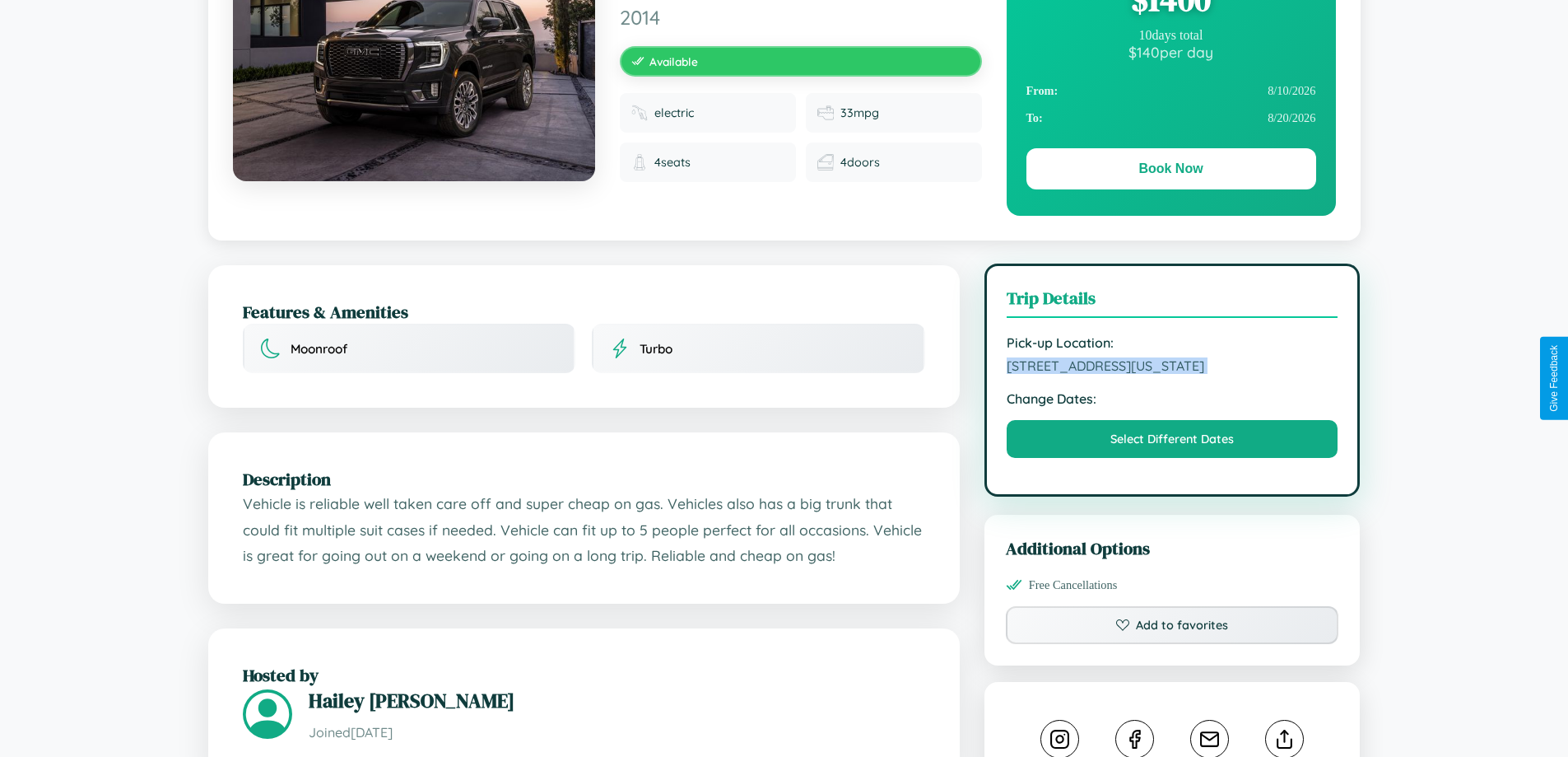
click at [1172, 374] on span "[STREET_ADDRESS][US_STATE]" at bounding box center [1172, 365] width 332 height 17
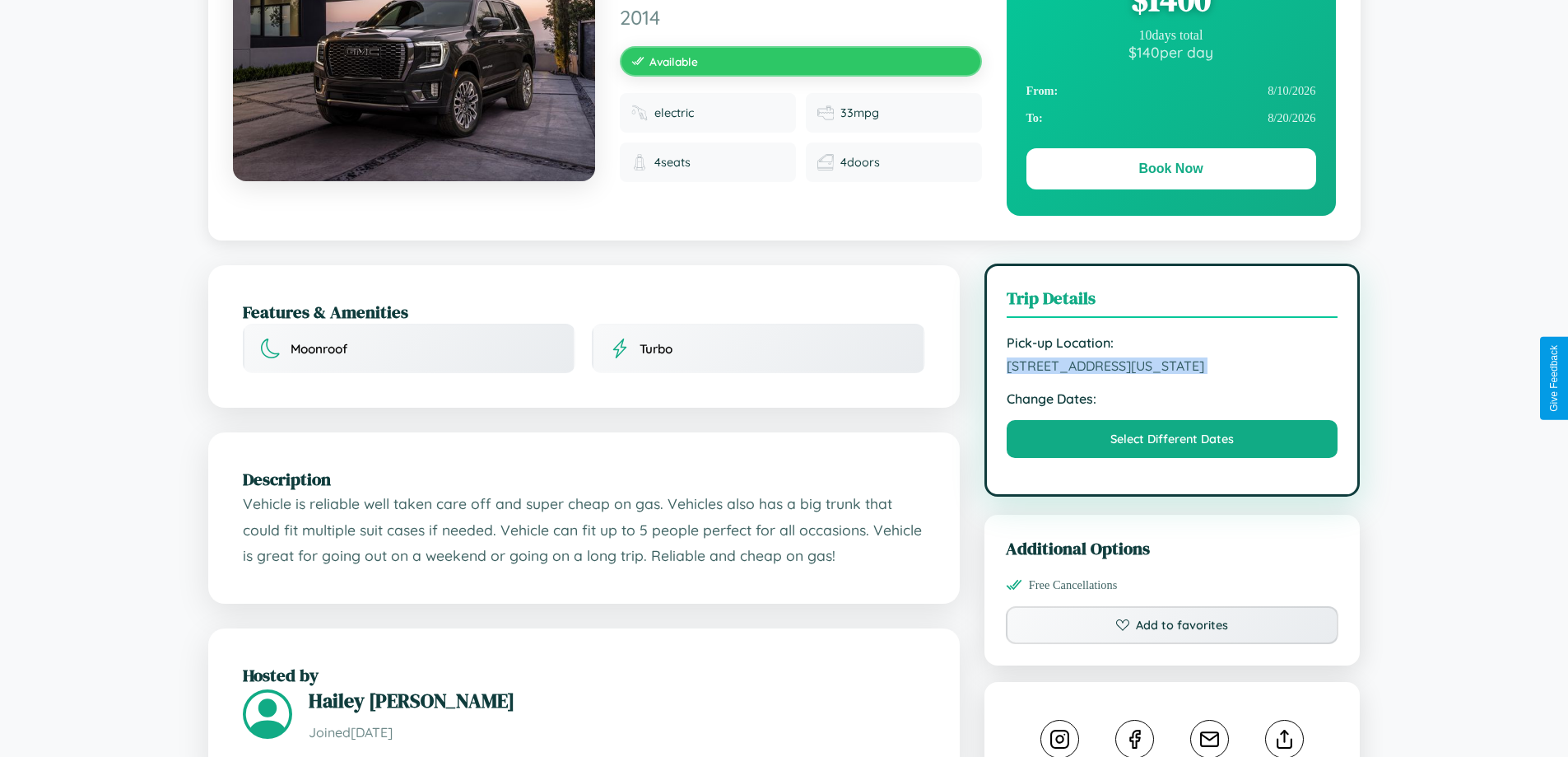
click at [1172, 374] on span "[STREET_ADDRESS][US_STATE]" at bounding box center [1172, 365] width 332 height 17
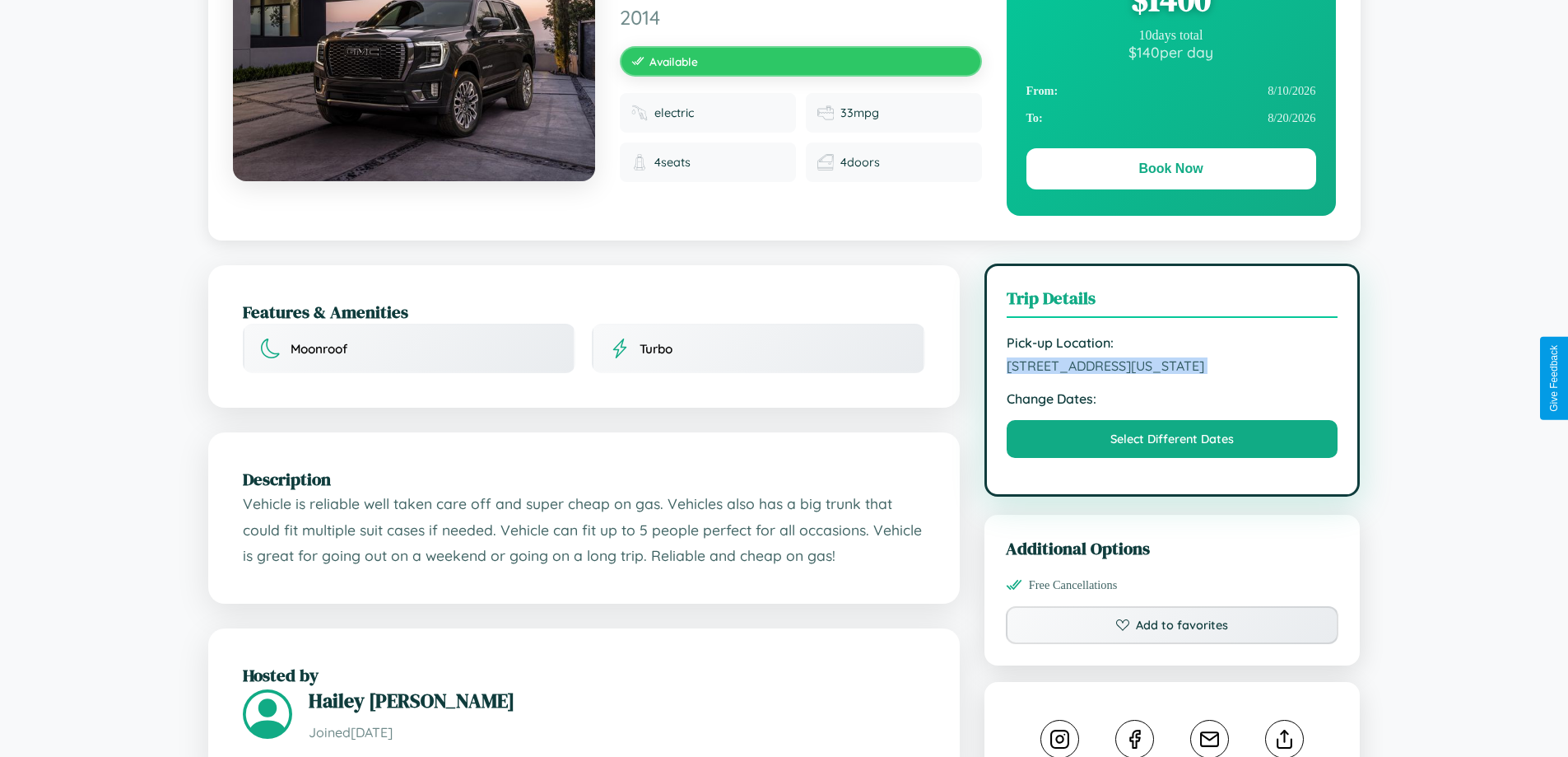
click at [1172, 374] on span "[STREET_ADDRESS][US_STATE]" at bounding box center [1172, 365] width 332 height 17
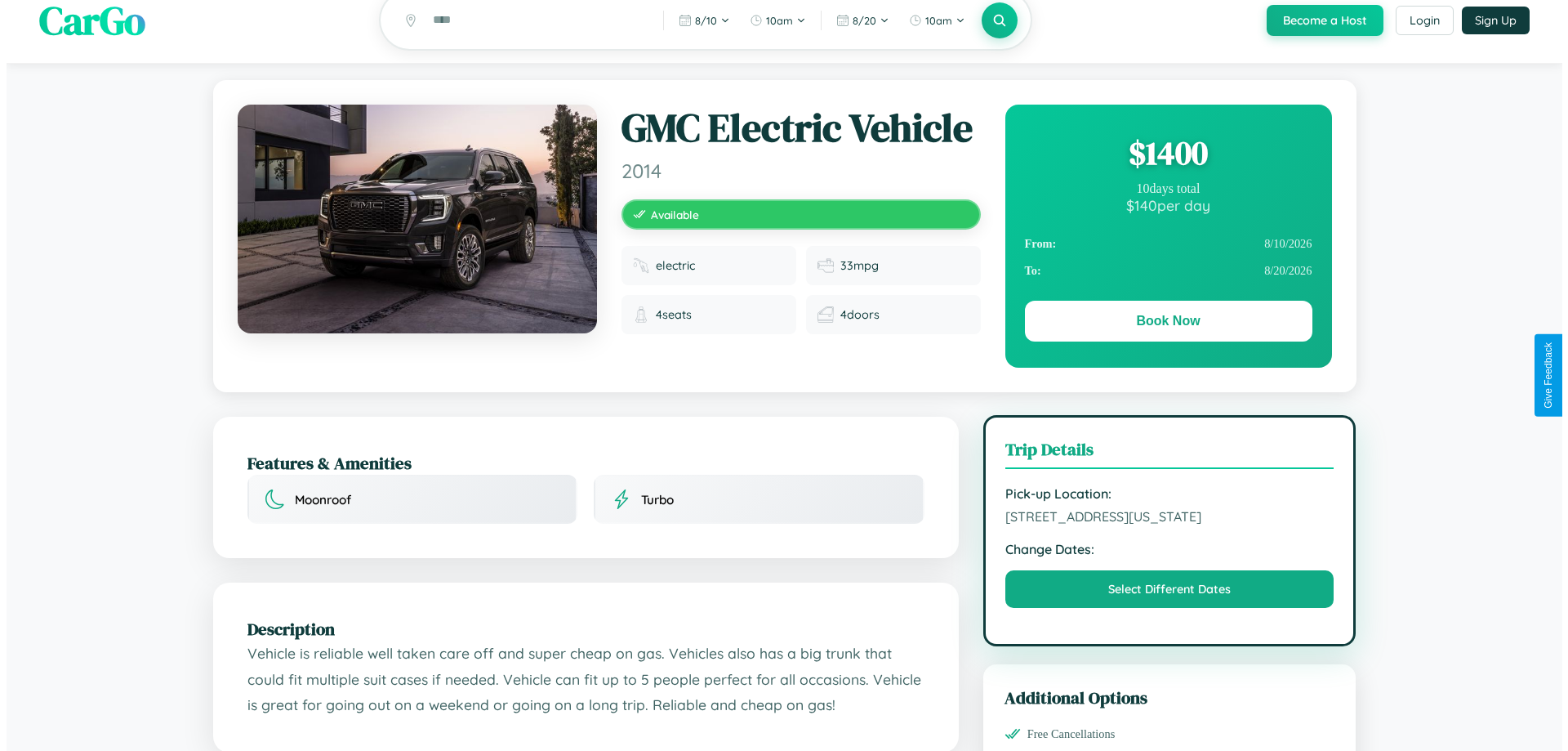
scroll to position [0, 0]
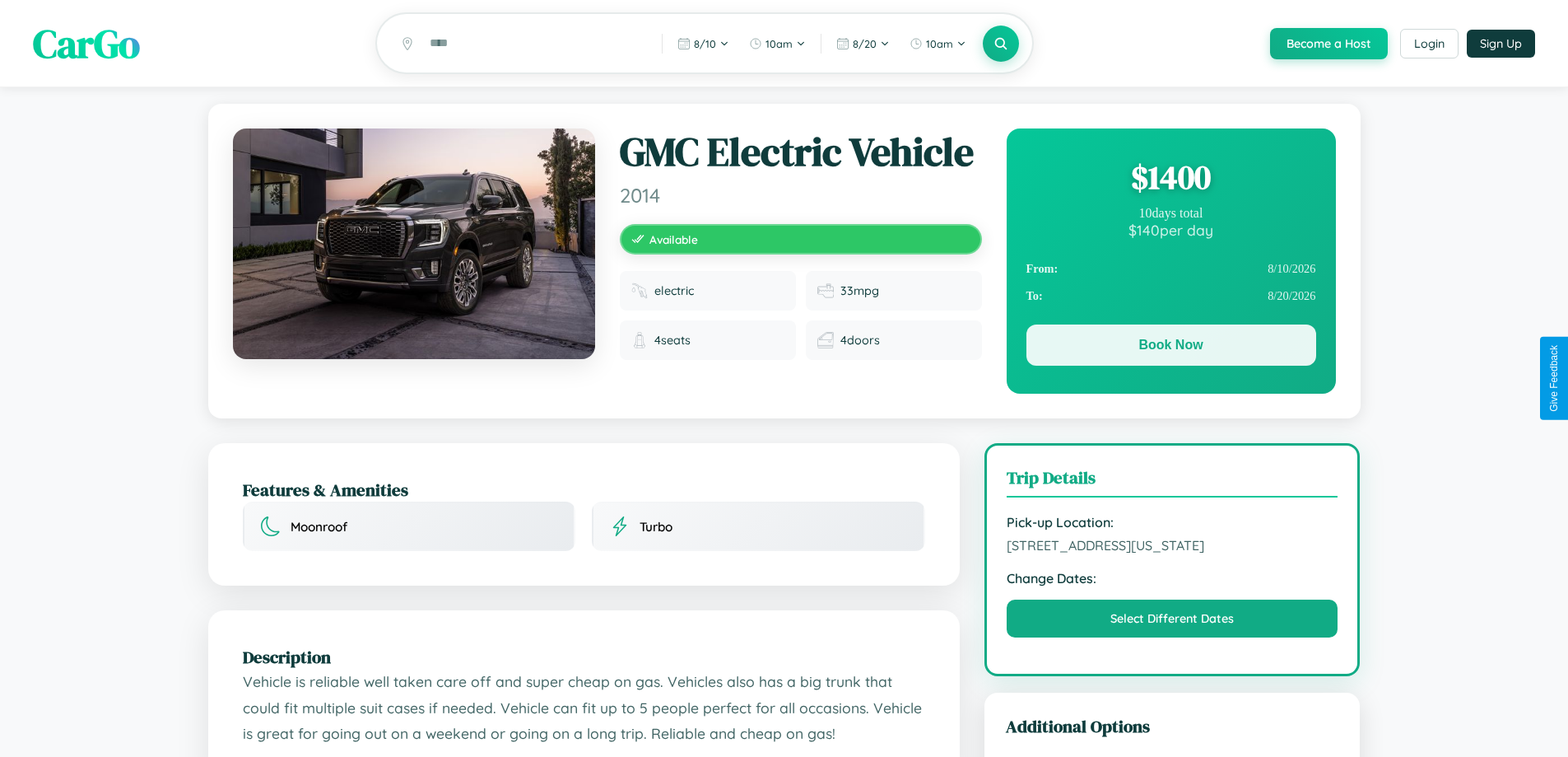
click at [1170, 348] on button "Book Now" at bounding box center [1171, 345] width 289 height 41
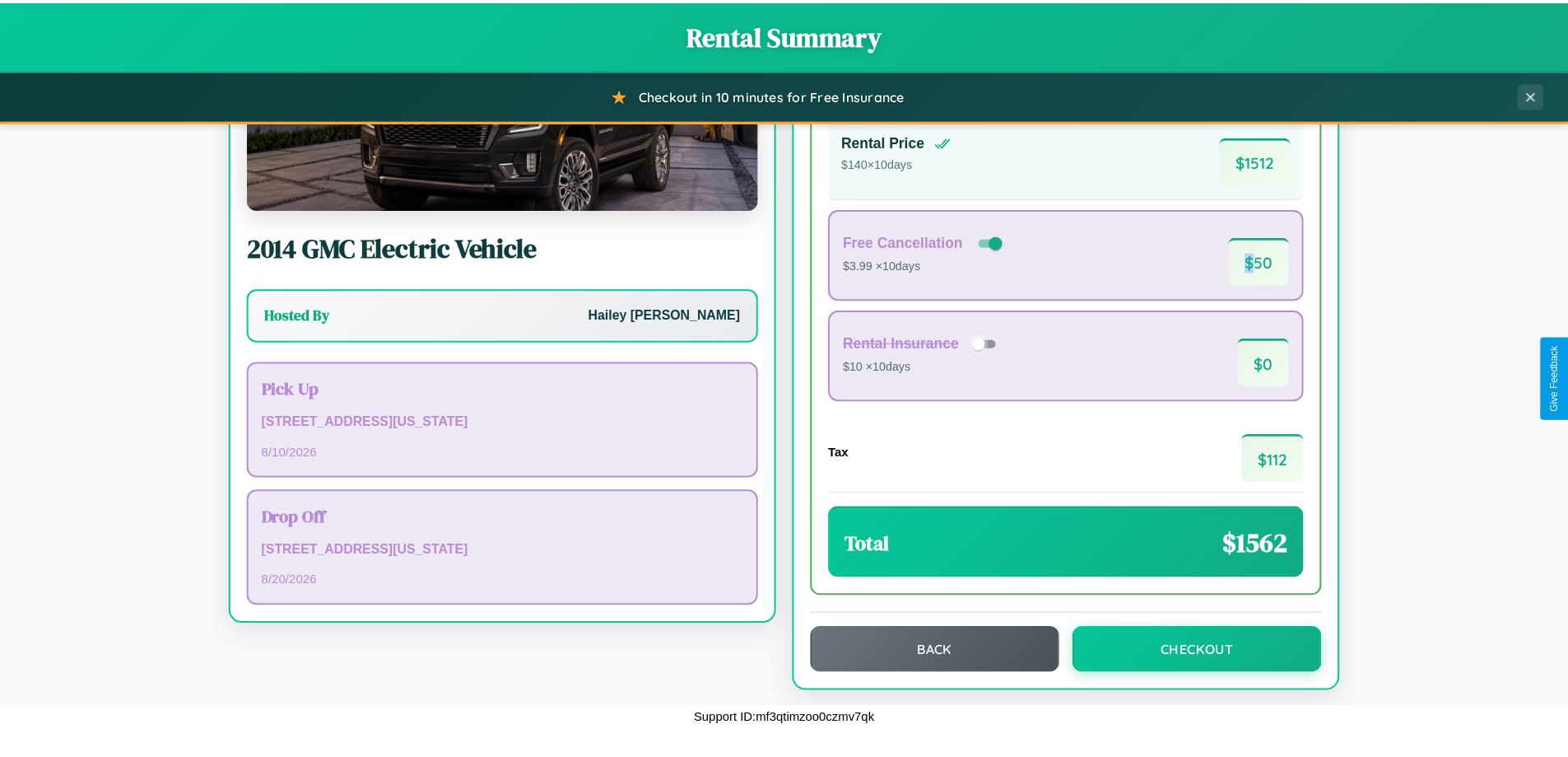
scroll to position [113, 0]
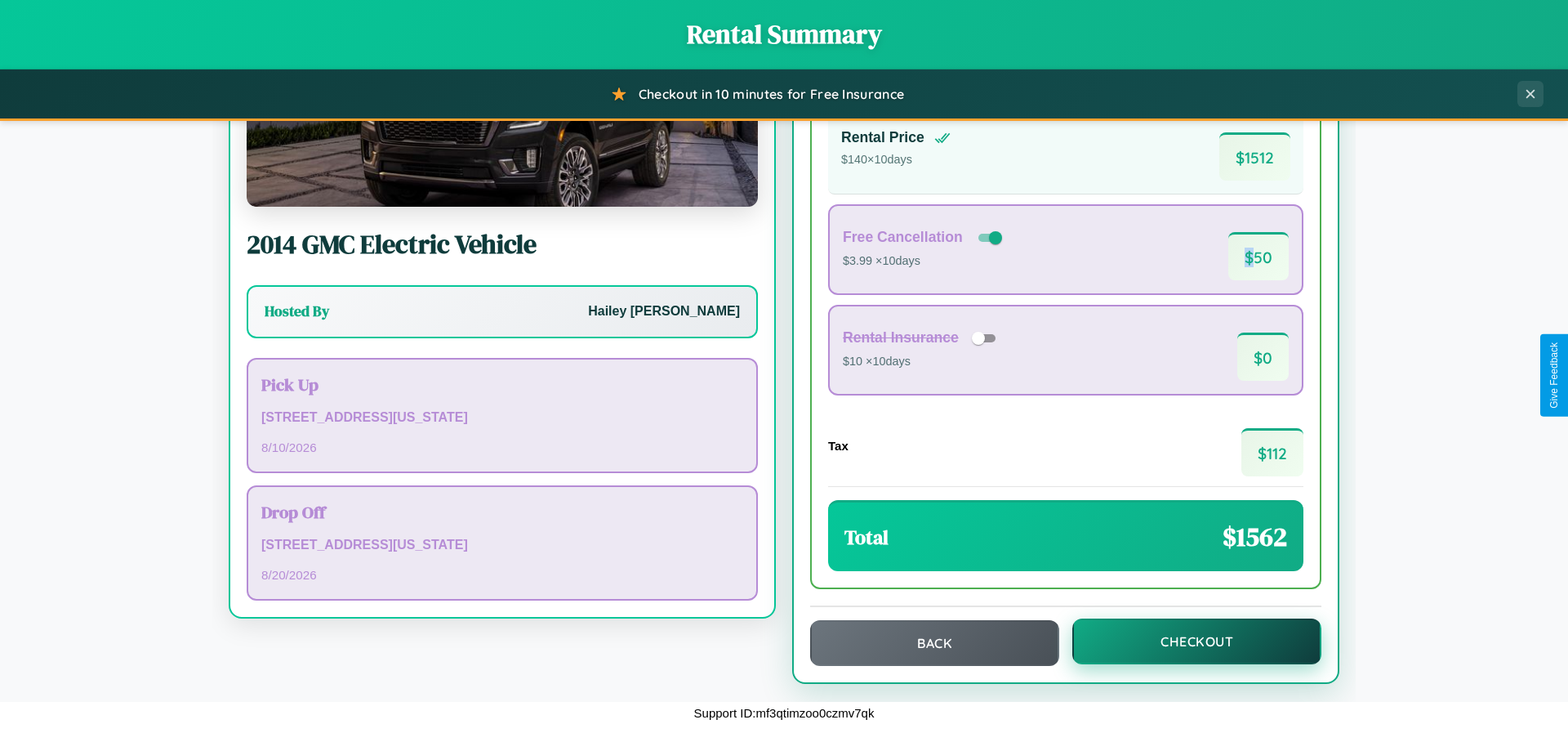
click at [1186, 642] on button "Checkout" at bounding box center [1196, 641] width 249 height 46
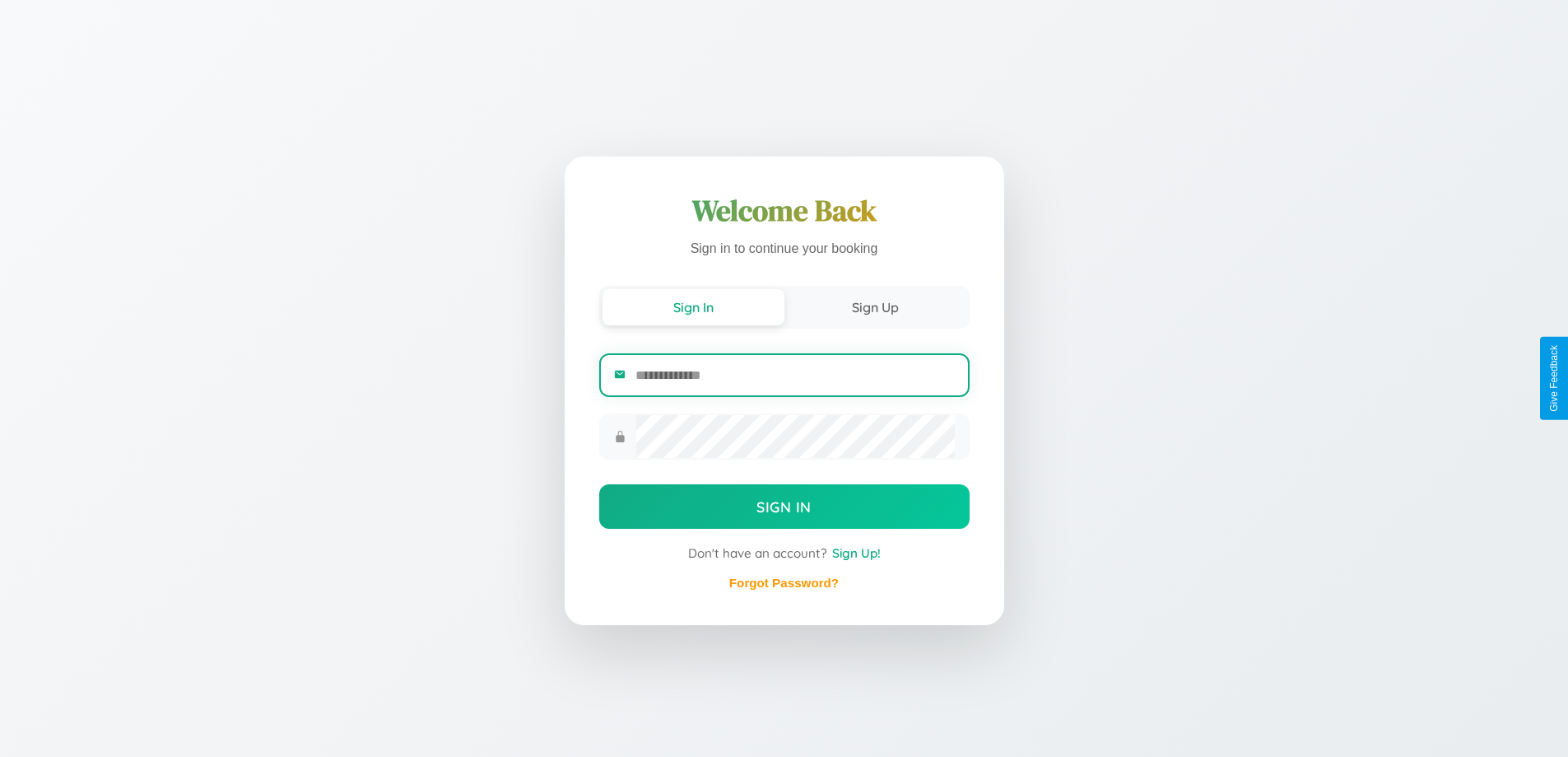
click at [795, 375] on input "email" at bounding box center [794, 375] width 318 height 41
type input "**********"
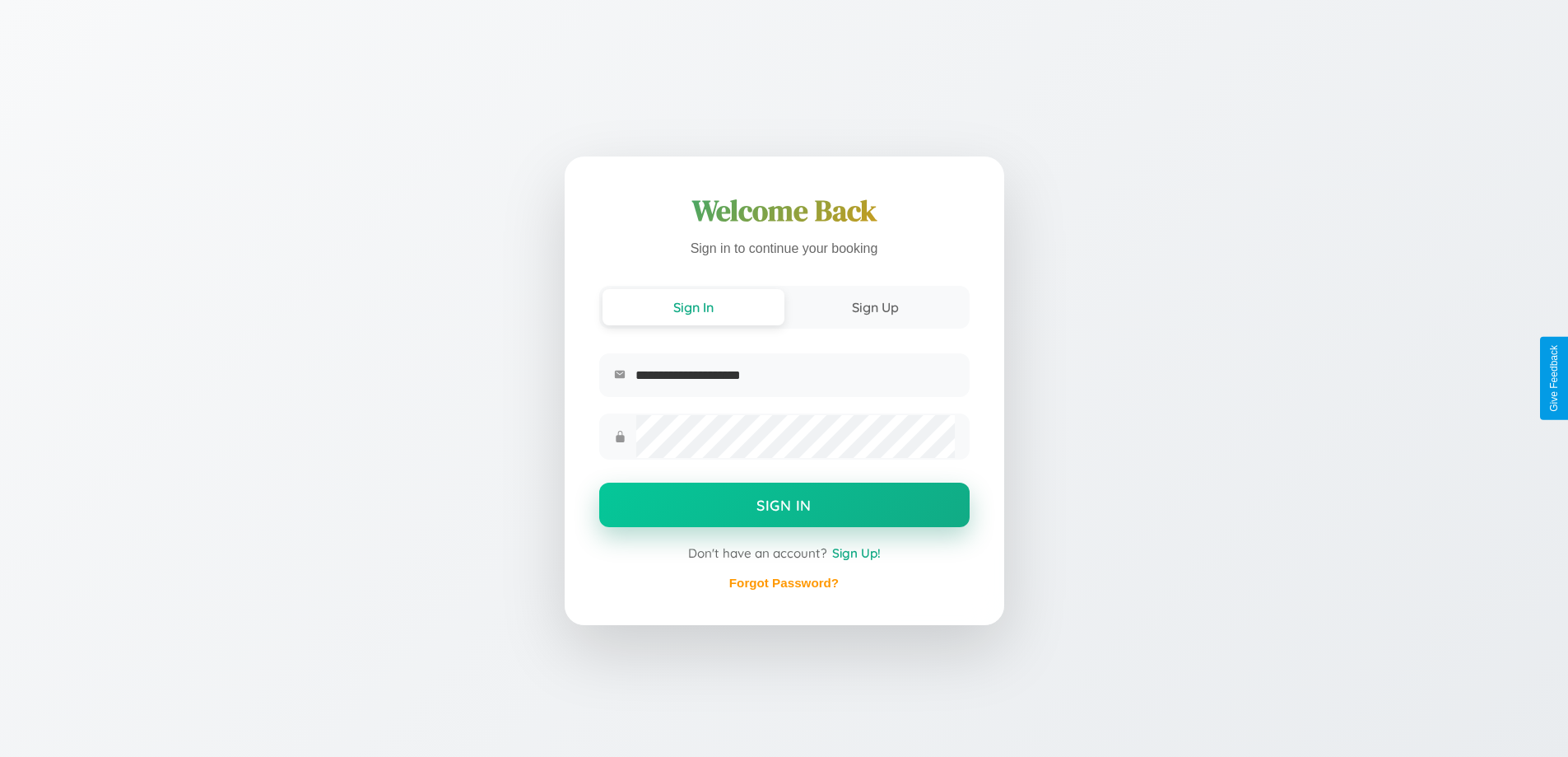
click at [783, 506] on button "Sign In" at bounding box center [784, 505] width 370 height 44
